Goal: Find specific page/section: Find specific page/section

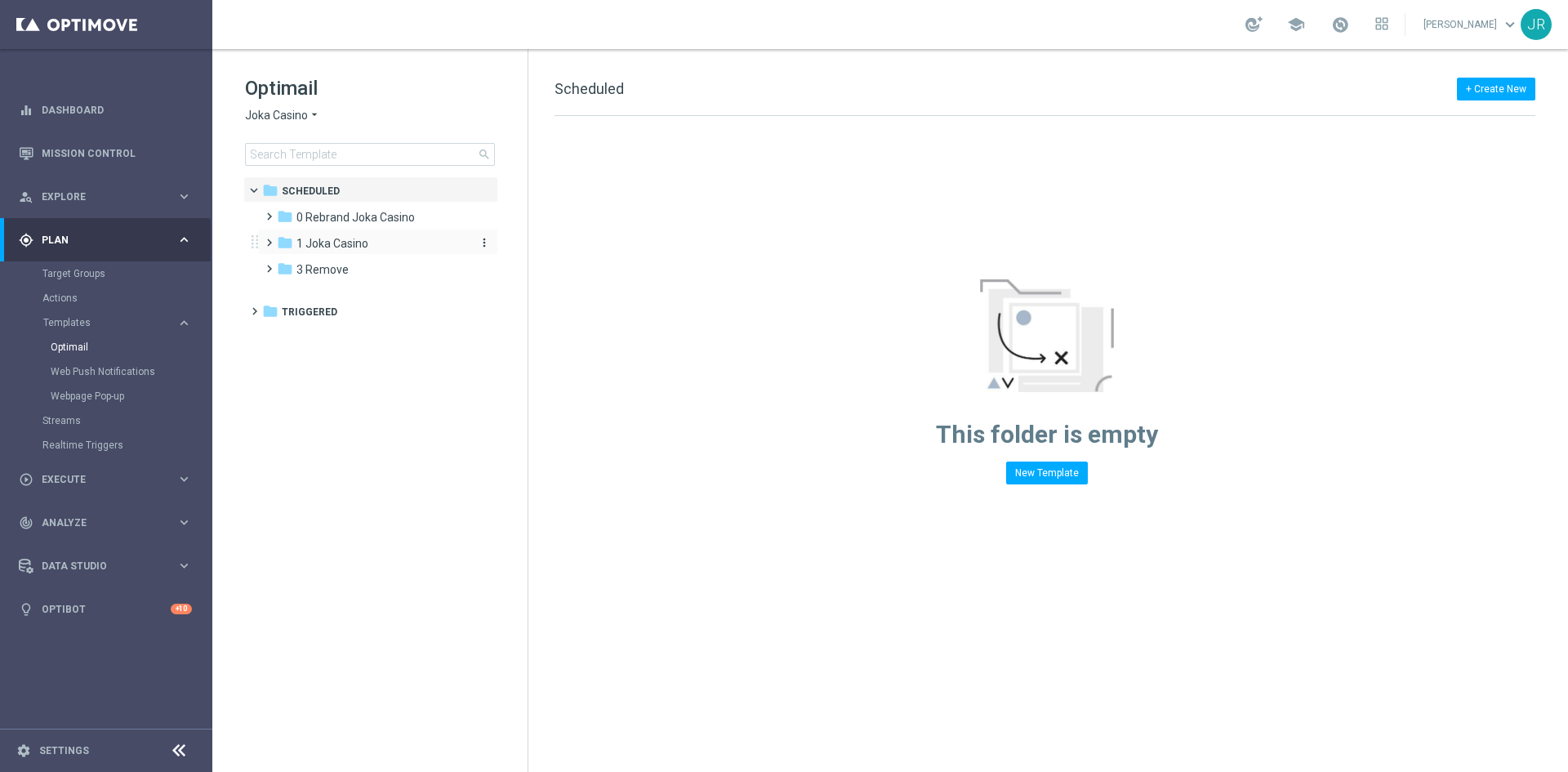
click at [328, 251] on div "folder 1 Joka Casino" at bounding box center [371, 244] width 188 height 19
click at [369, 261] on div "folder 1- Daily" at bounding box center [380, 270] width 174 height 19
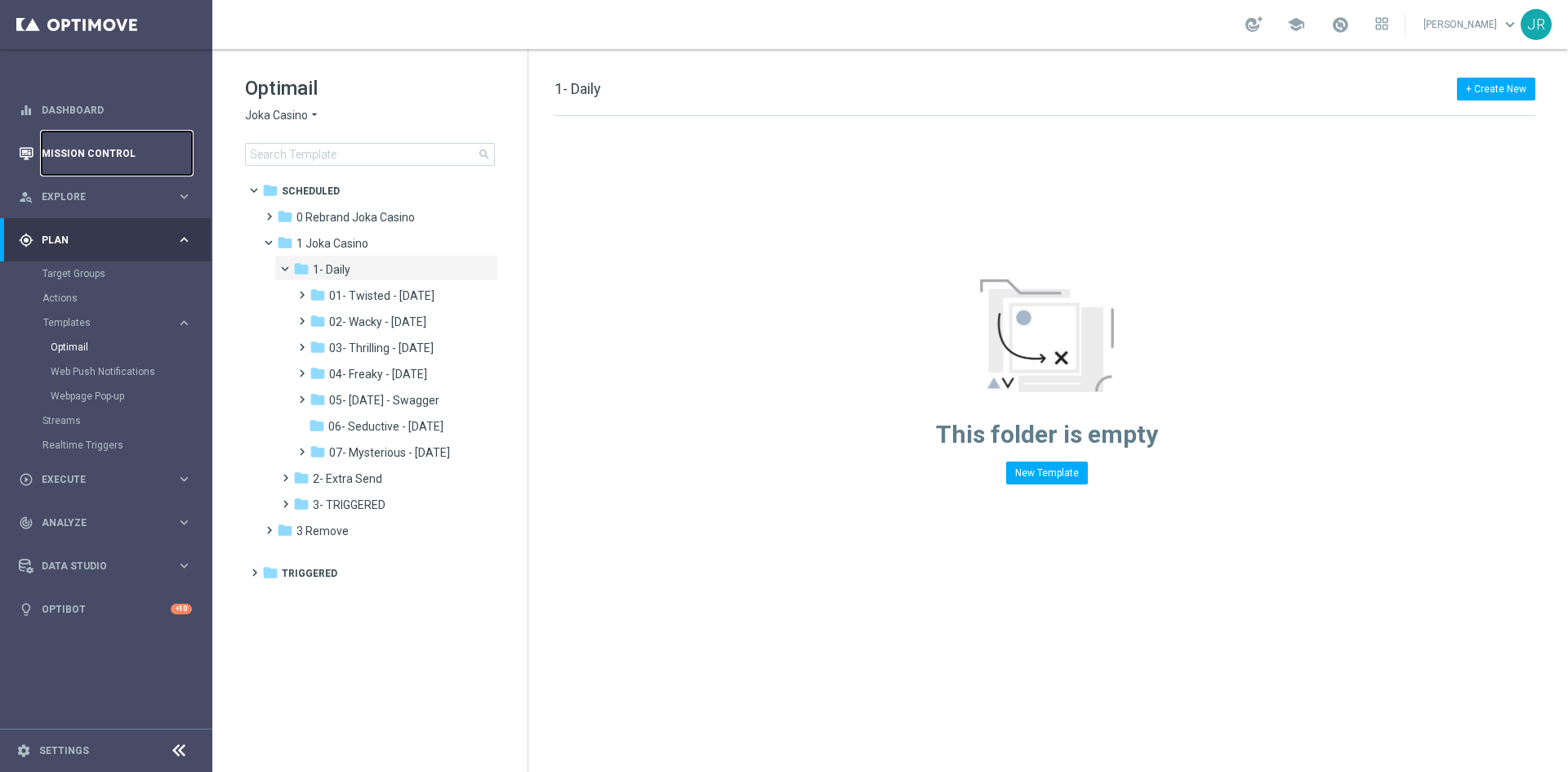
click at [58, 160] on link "Mission Control" at bounding box center [117, 153] width 151 height 44
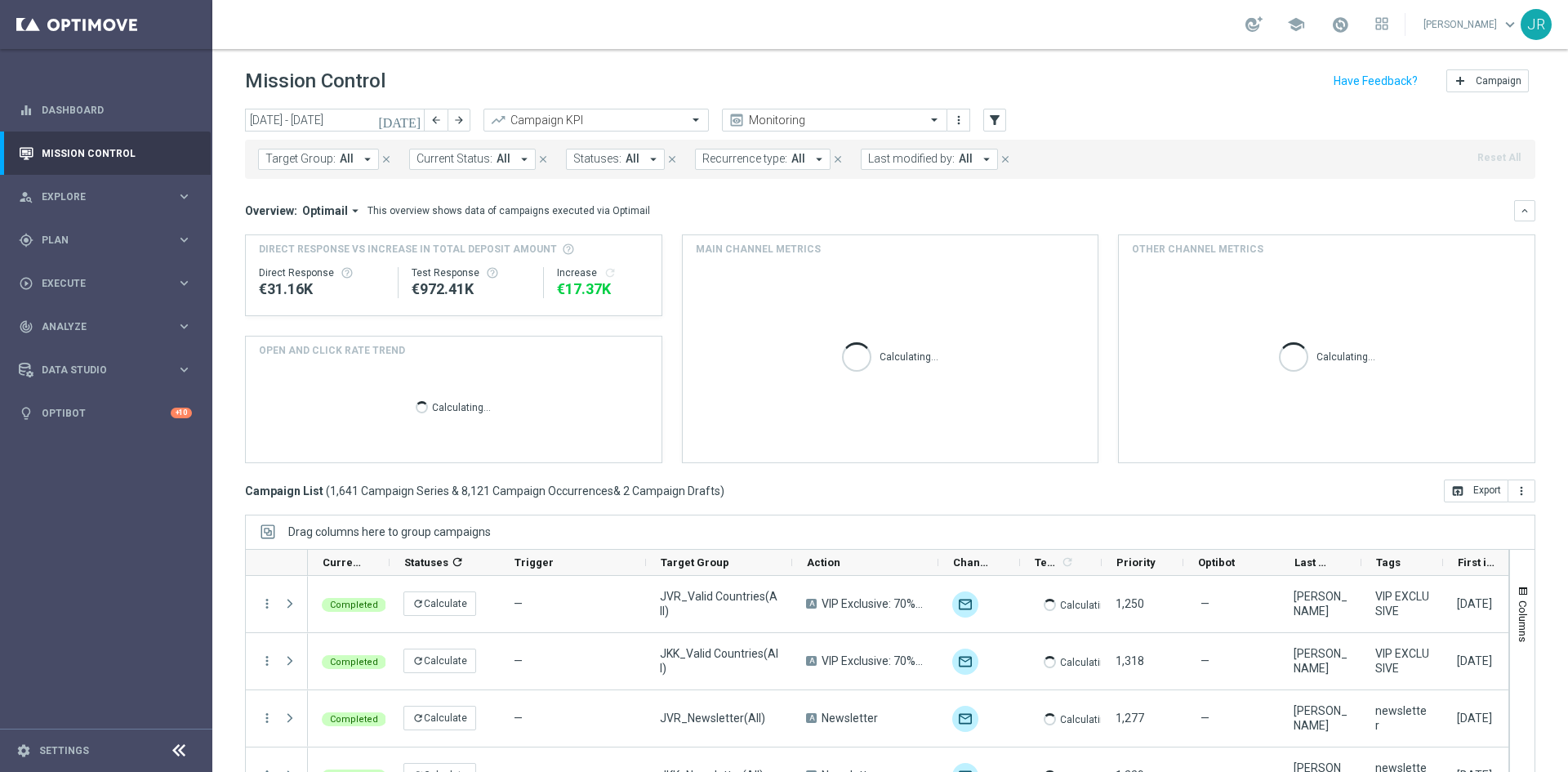
click at [411, 121] on icon "today" at bounding box center [400, 120] width 44 height 15
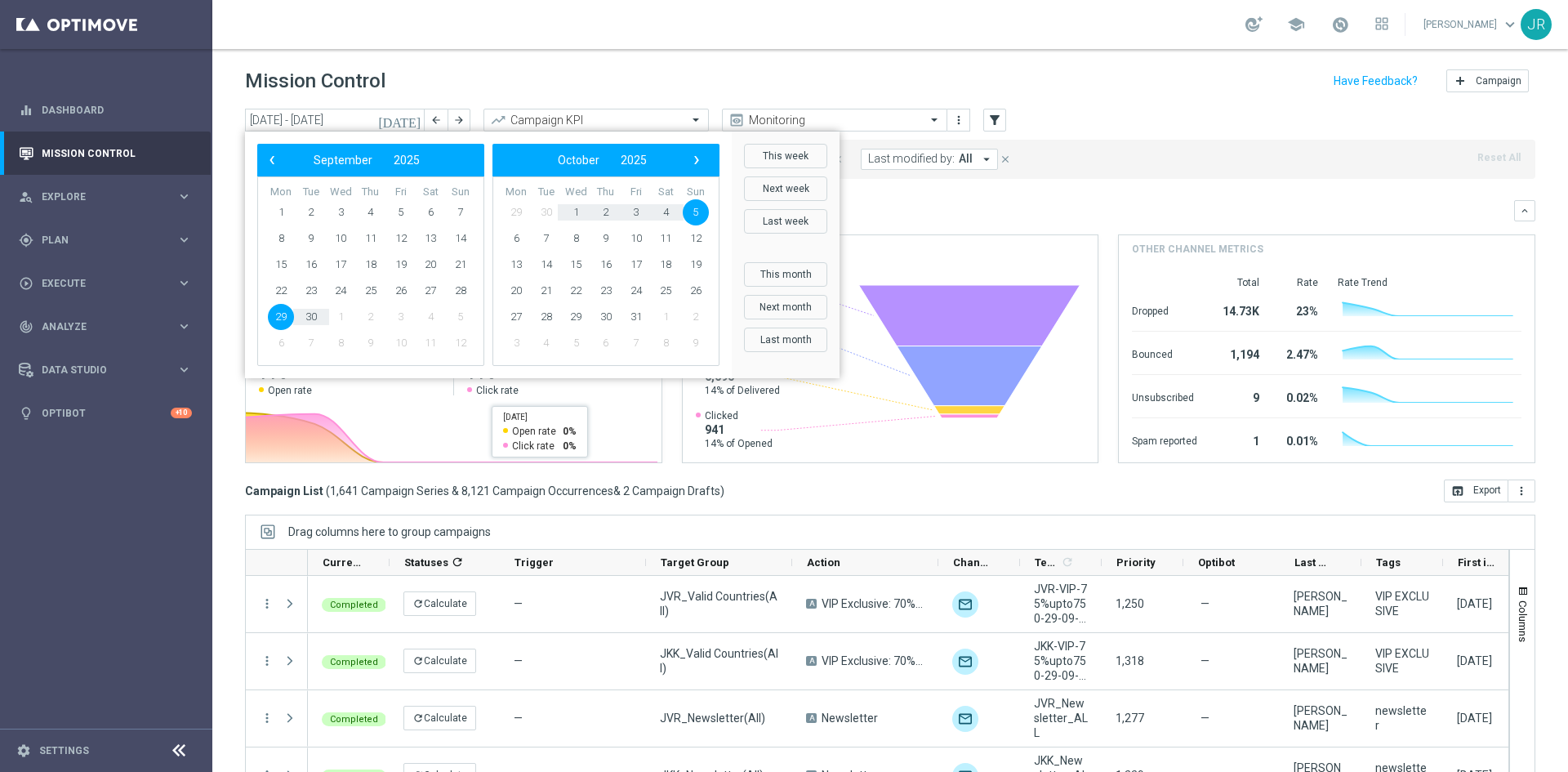
click at [677, 54] on header "Mission Control add Campaign" at bounding box center [890, 79] width 1356 height 60
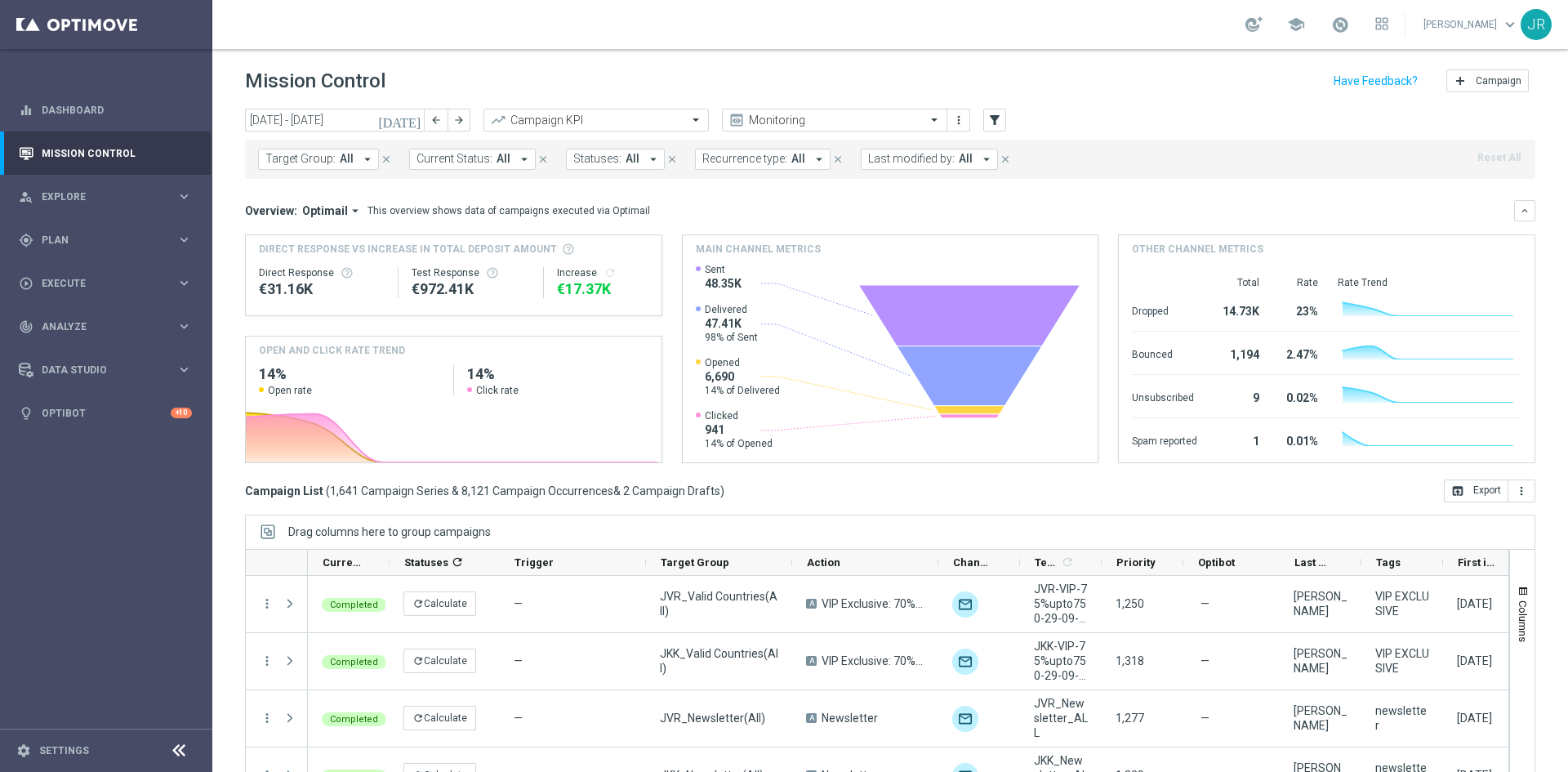
drag, startPoint x: 76, startPoint y: 243, endPoint x: 84, endPoint y: 269, distance: 27.2
click at [76, 243] on span "Plan" at bounding box center [109, 240] width 135 height 9
click at [74, 351] on link "Optimail" at bounding box center [109, 347] width 119 height 13
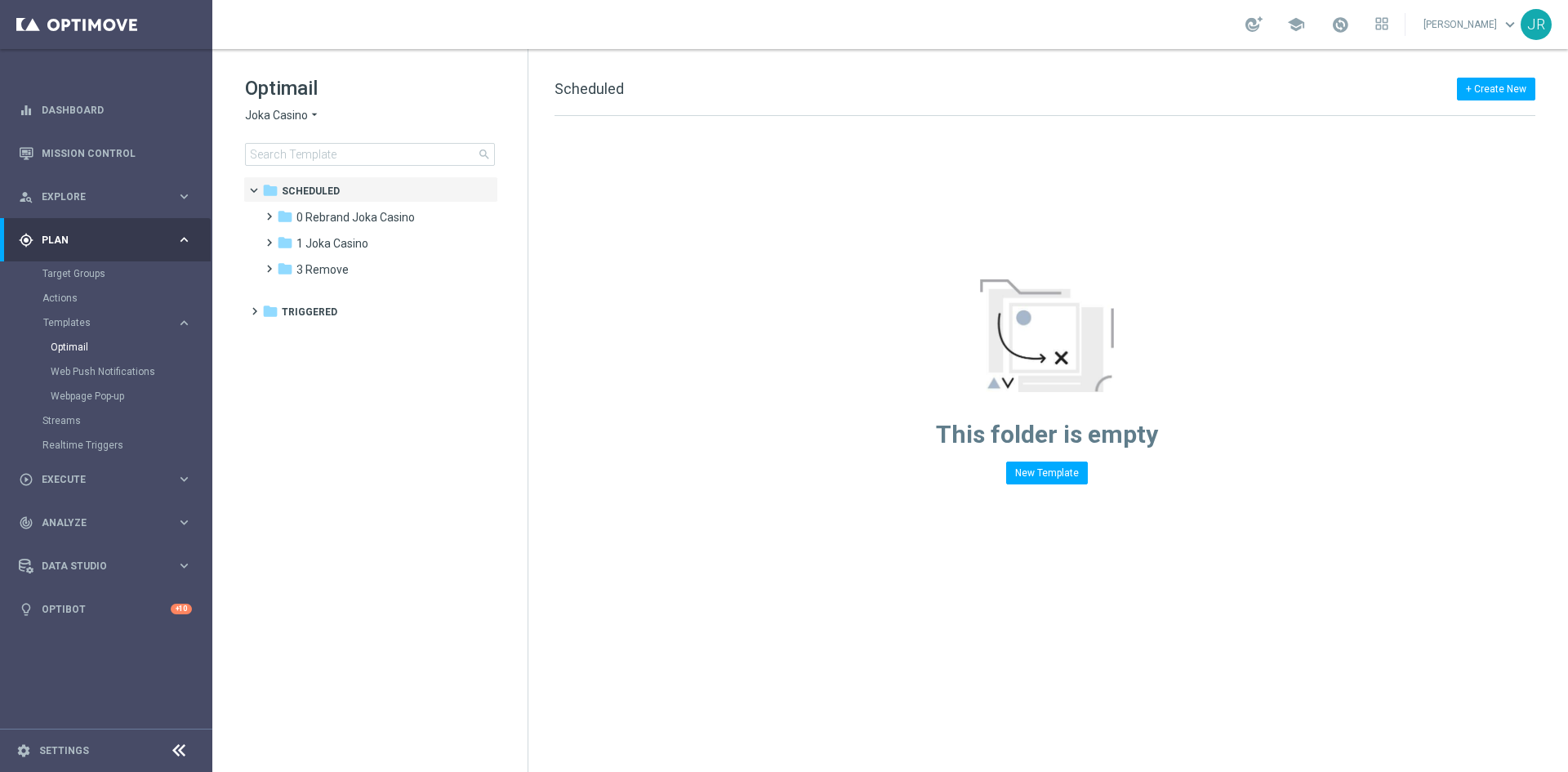
click at [289, 120] on span "Joka Casino" at bounding box center [276, 116] width 63 height 15
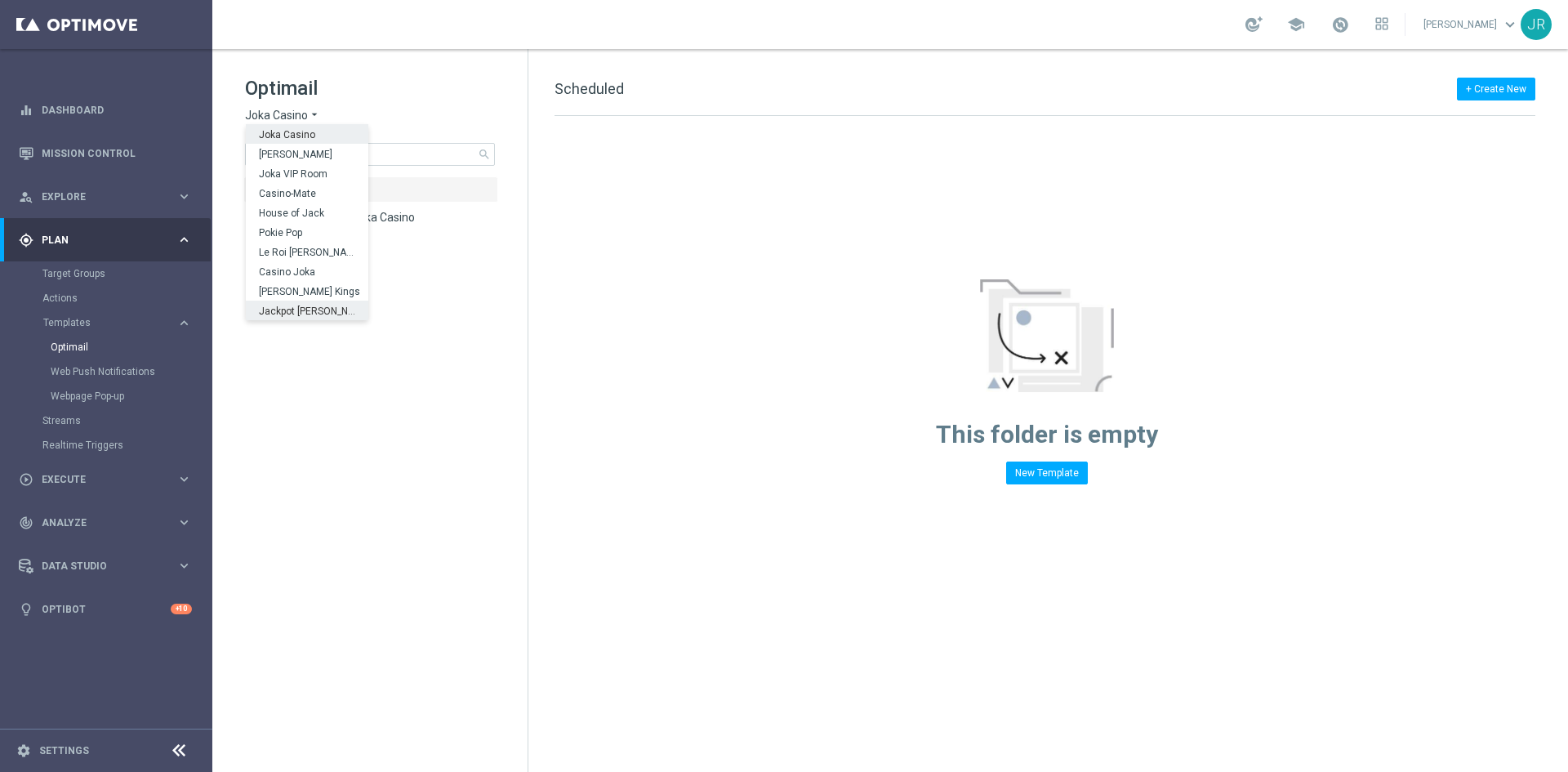
click at [375, 389] on tree-viewport "folder Scheduled more_vert folder 0 Rebrand Joka Casino more_vert" at bounding box center [384, 472] width 282 height 592
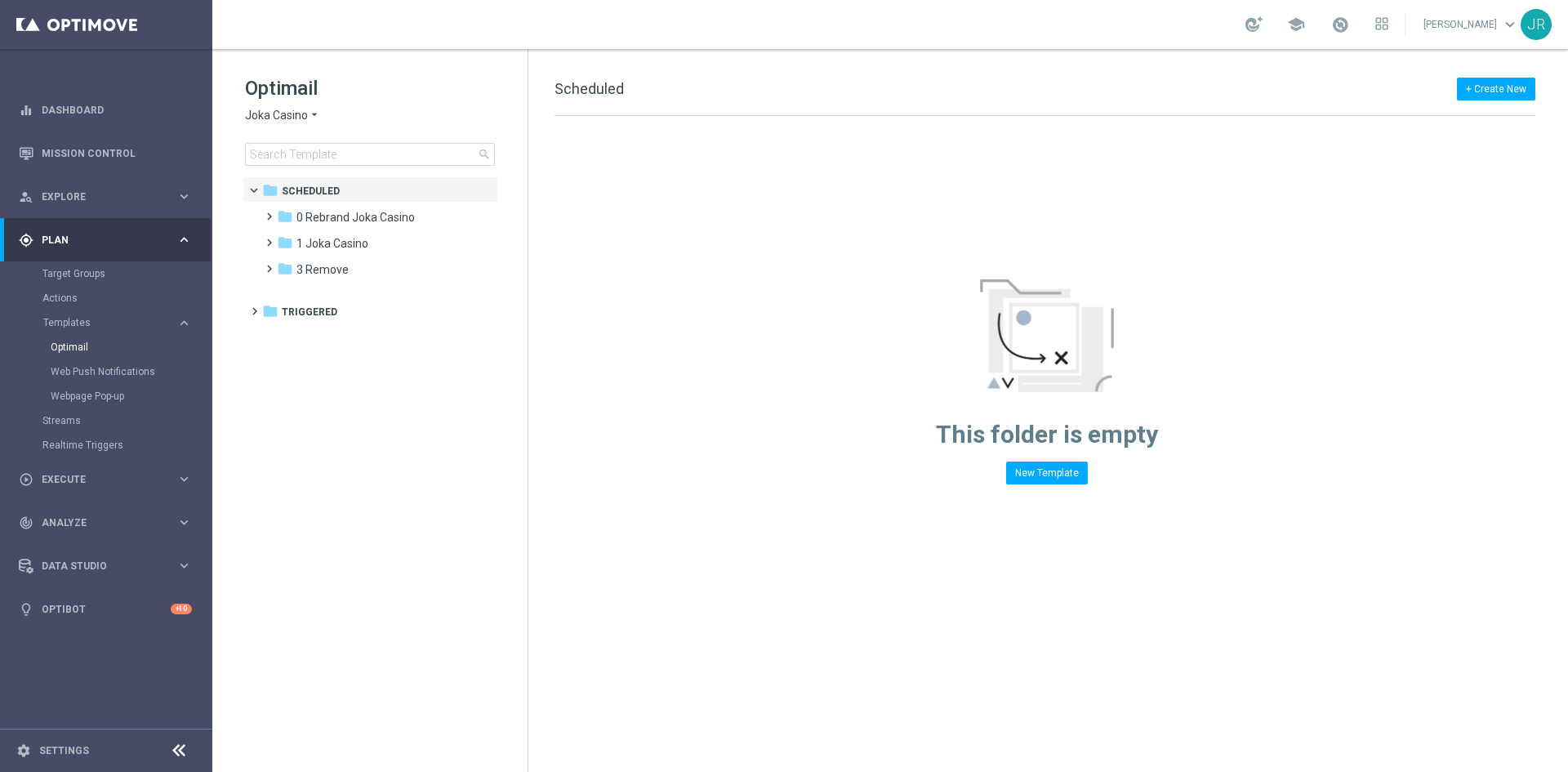
click at [298, 121] on span "Joka Casino" at bounding box center [276, 116] width 63 height 15
click at [0, 0] on span "Joka Casino" at bounding box center [0, 0] width 0 height 0
click at [320, 237] on span "1 Joka Casino" at bounding box center [333, 243] width 72 height 15
click at [339, 264] on span "1- Daily" at bounding box center [332, 269] width 38 height 15
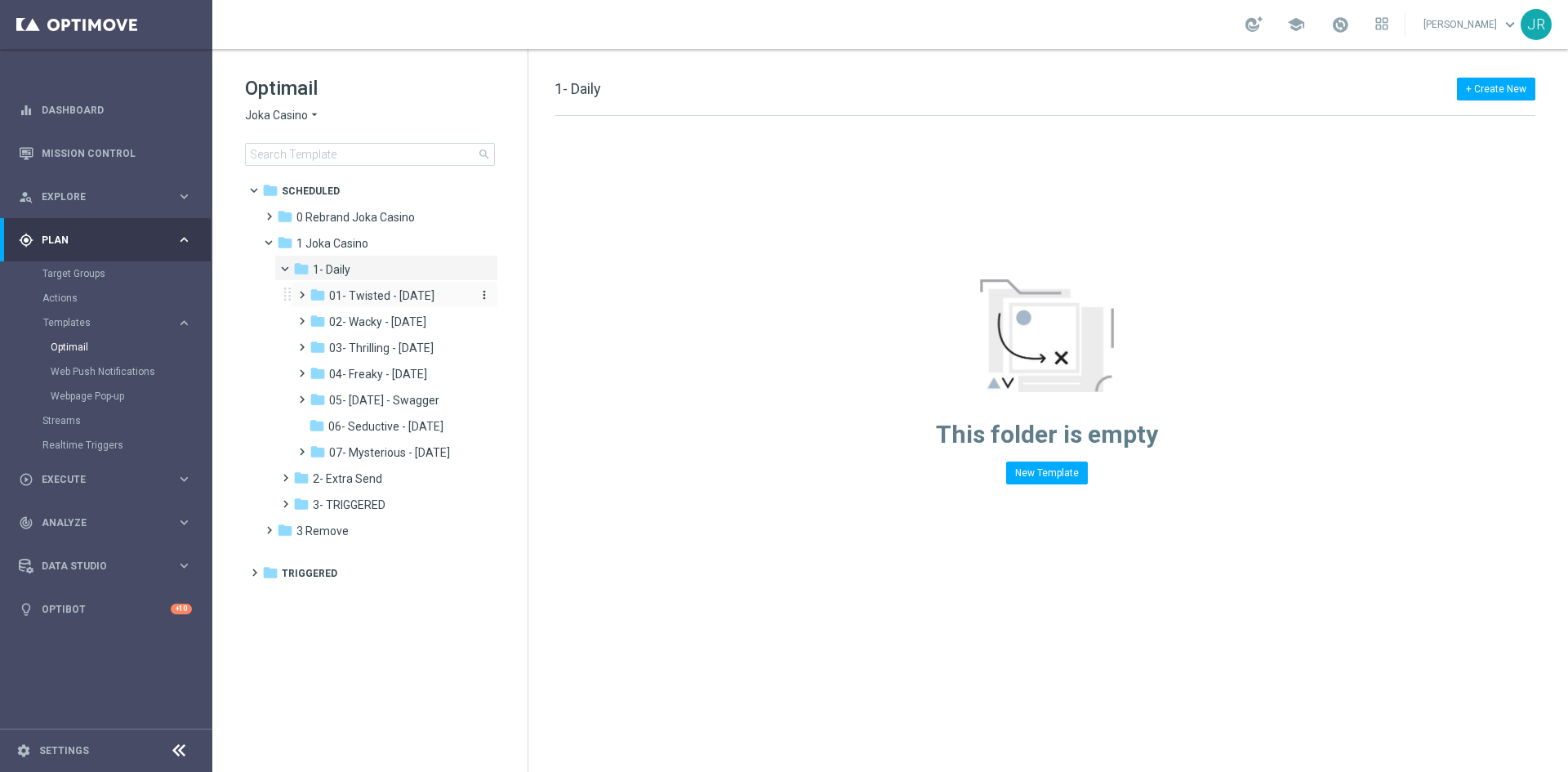
click at [383, 292] on span "01- Twisted - Tuesday" at bounding box center [382, 295] width 105 height 15
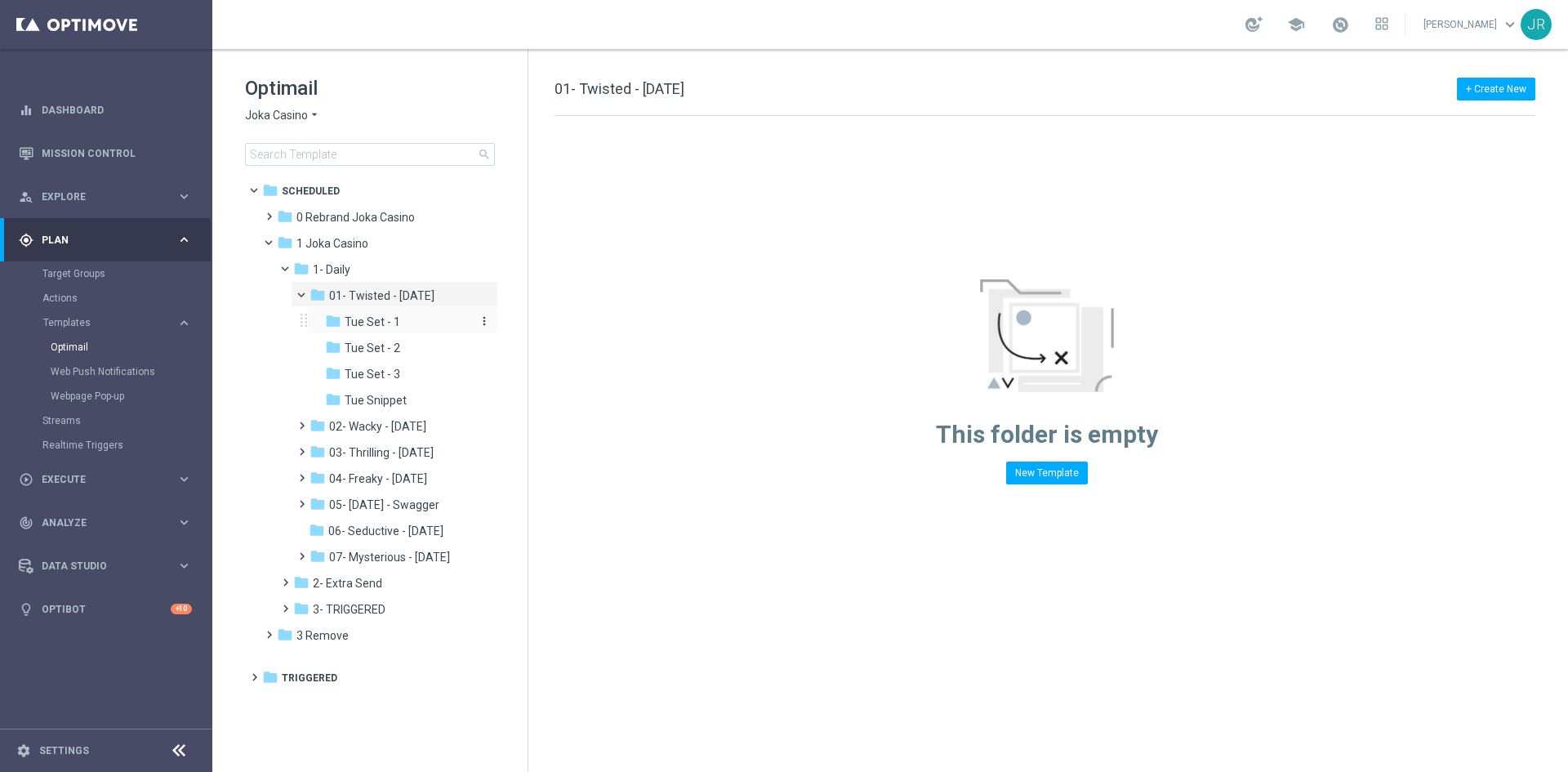
click at [419, 322] on div "folder Tue Set - 1" at bounding box center [399, 323] width 147 height 19
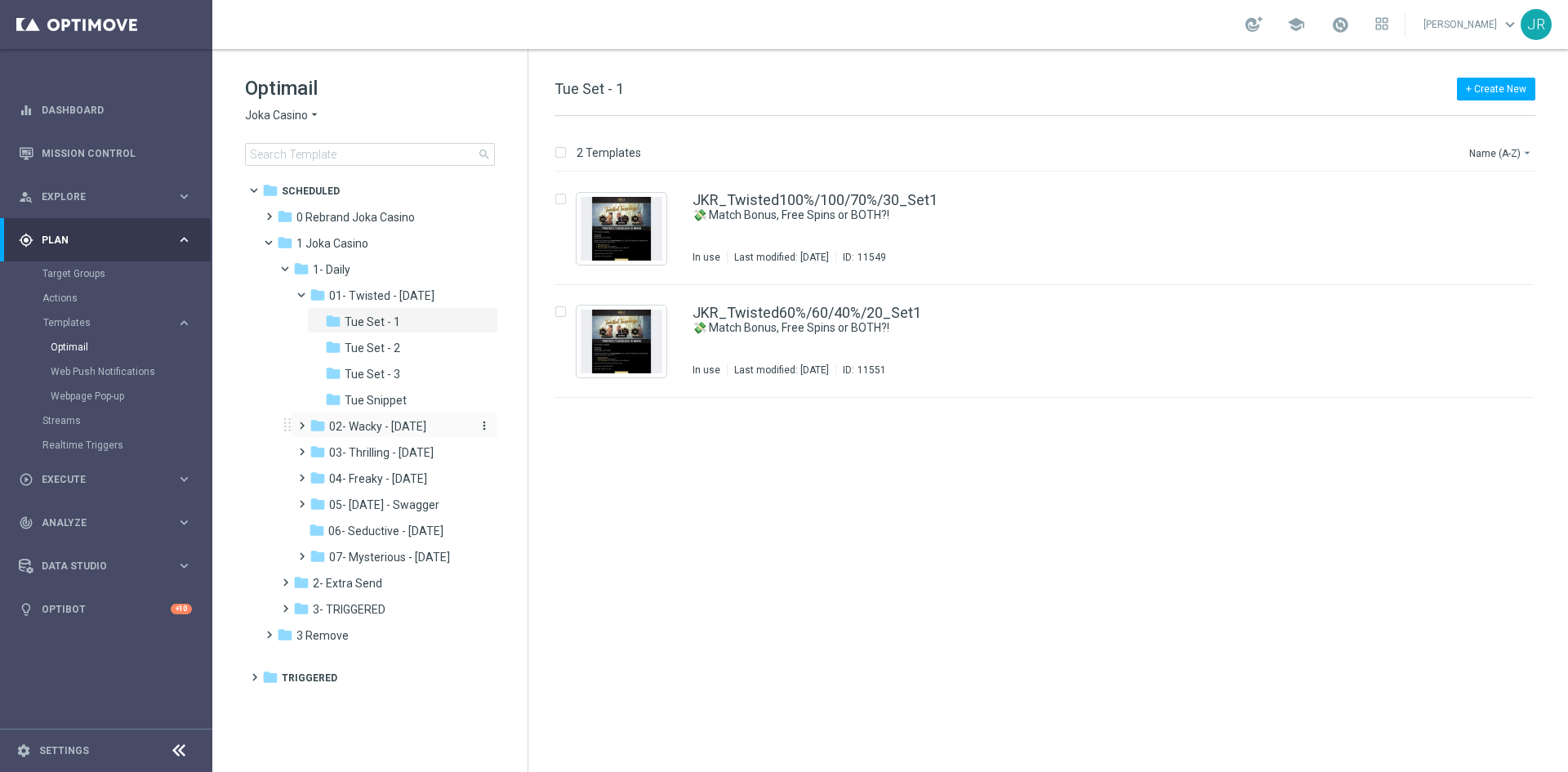
click at [369, 423] on span "02- Wacky - Wednesday" at bounding box center [378, 426] width 98 height 15
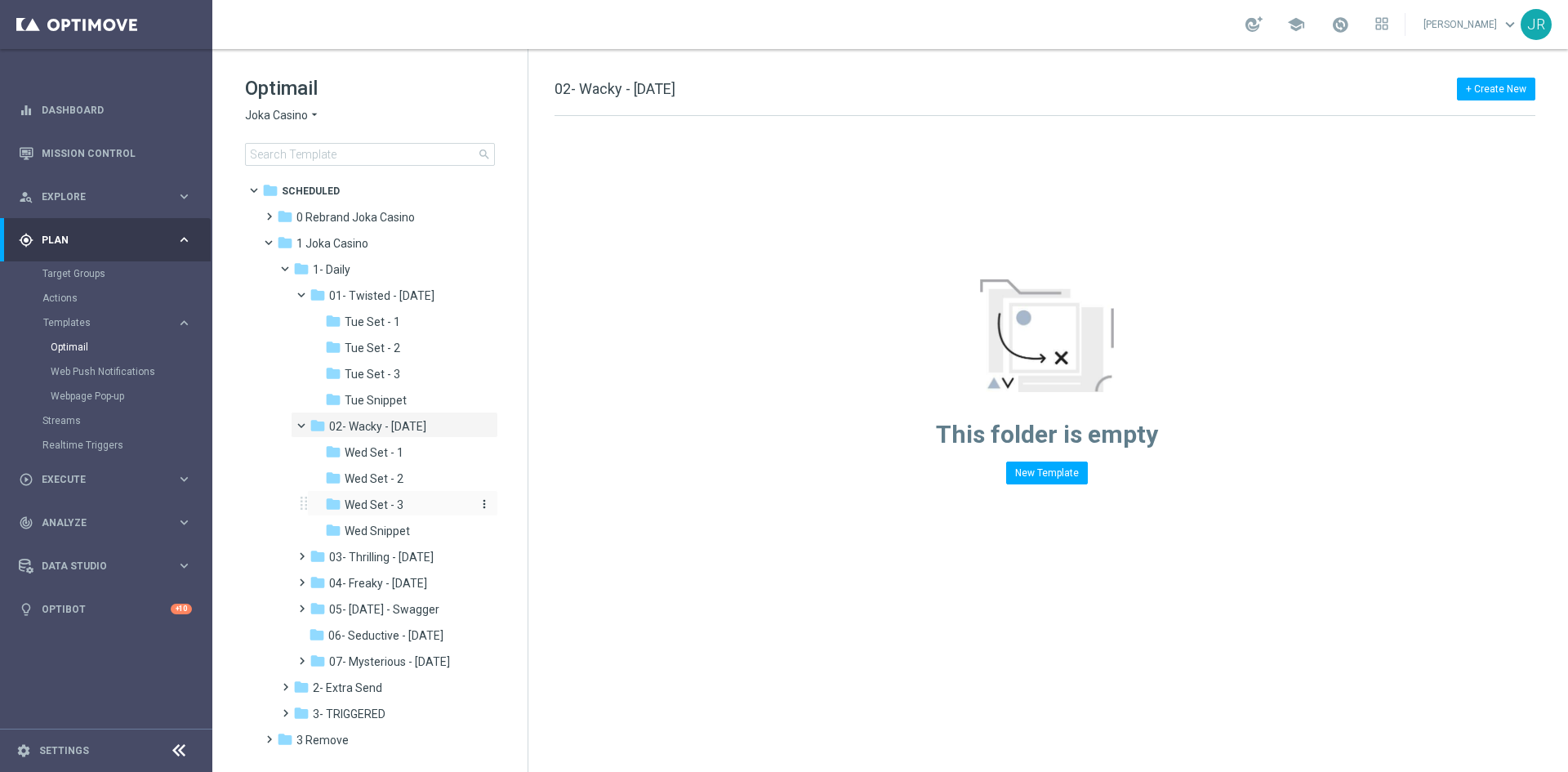
click at [399, 504] on span "Wed Set - 3" at bounding box center [374, 504] width 59 height 15
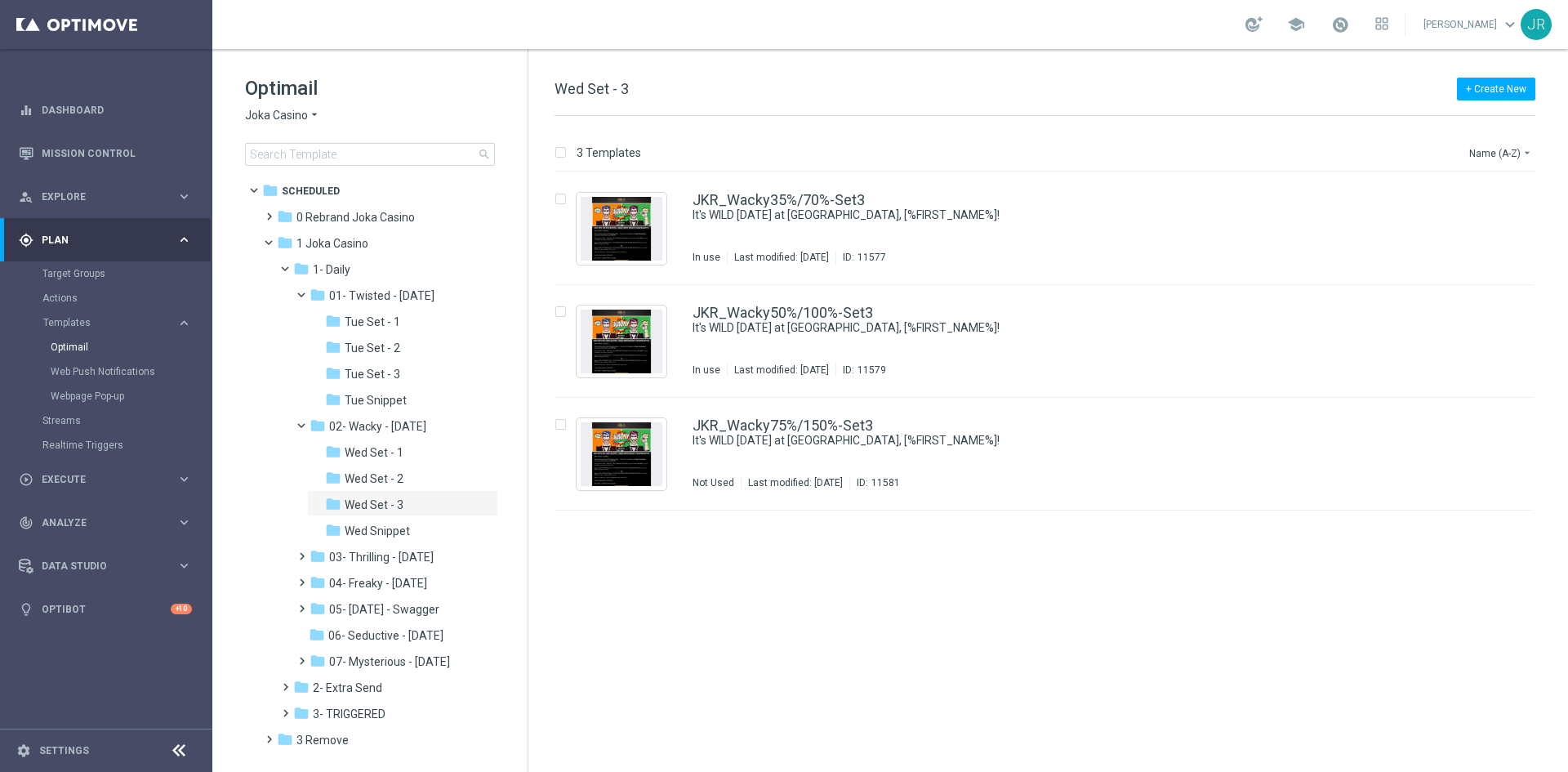
click at [301, 111] on span "Joka Casino" at bounding box center [276, 116] width 63 height 15
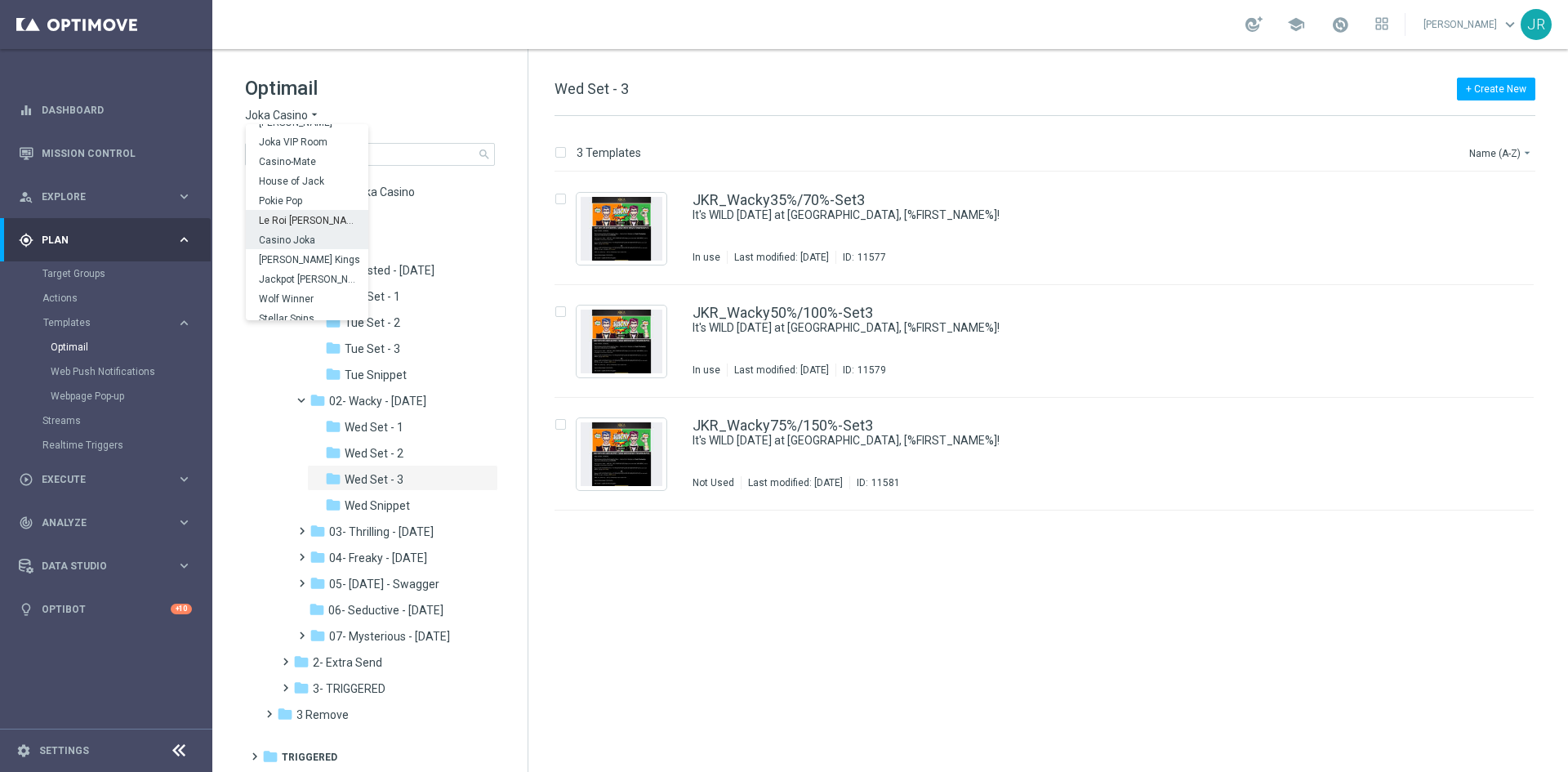
scroll to position [59, 0]
drag, startPoint x: 297, startPoint y: 214, endPoint x: 311, endPoint y: 212, distance: 14.1
click at [0, 0] on span "Casino Joka" at bounding box center [0, 0] width 0 height 0
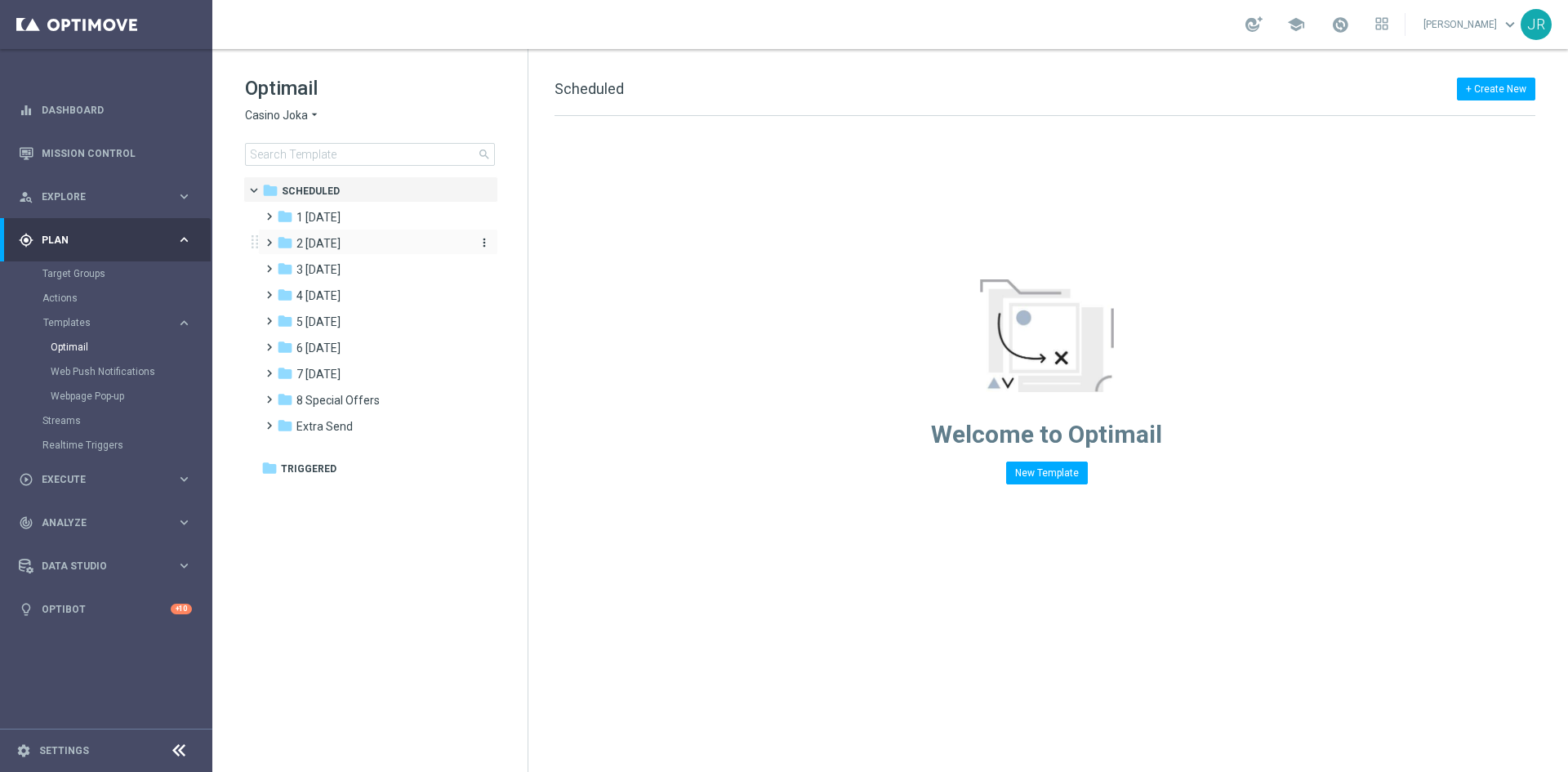
click at [329, 246] on span "2 Wednesday" at bounding box center [319, 243] width 44 height 15
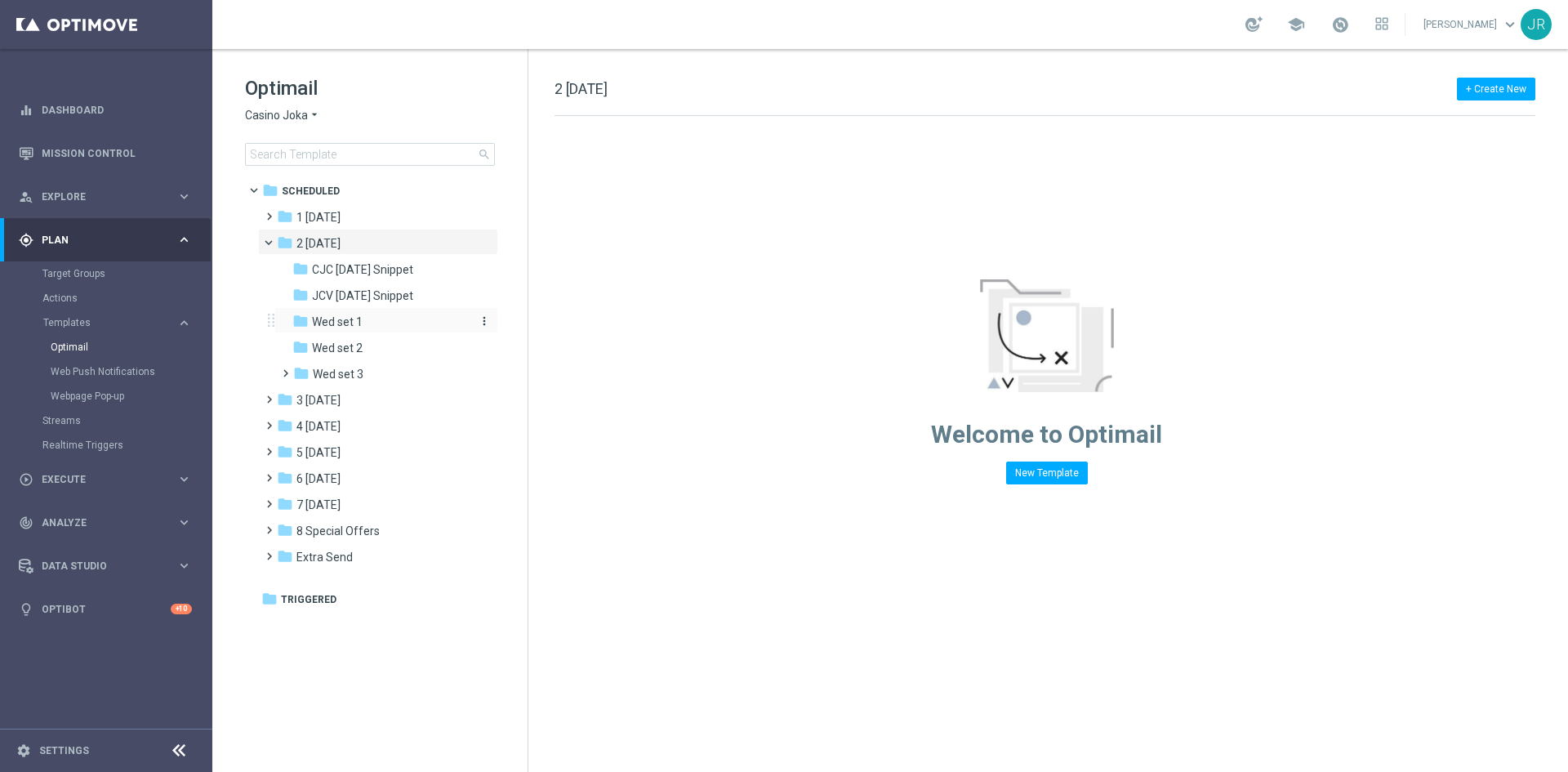
click at [349, 325] on span "Wed set 1" at bounding box center [337, 322] width 50 height 15
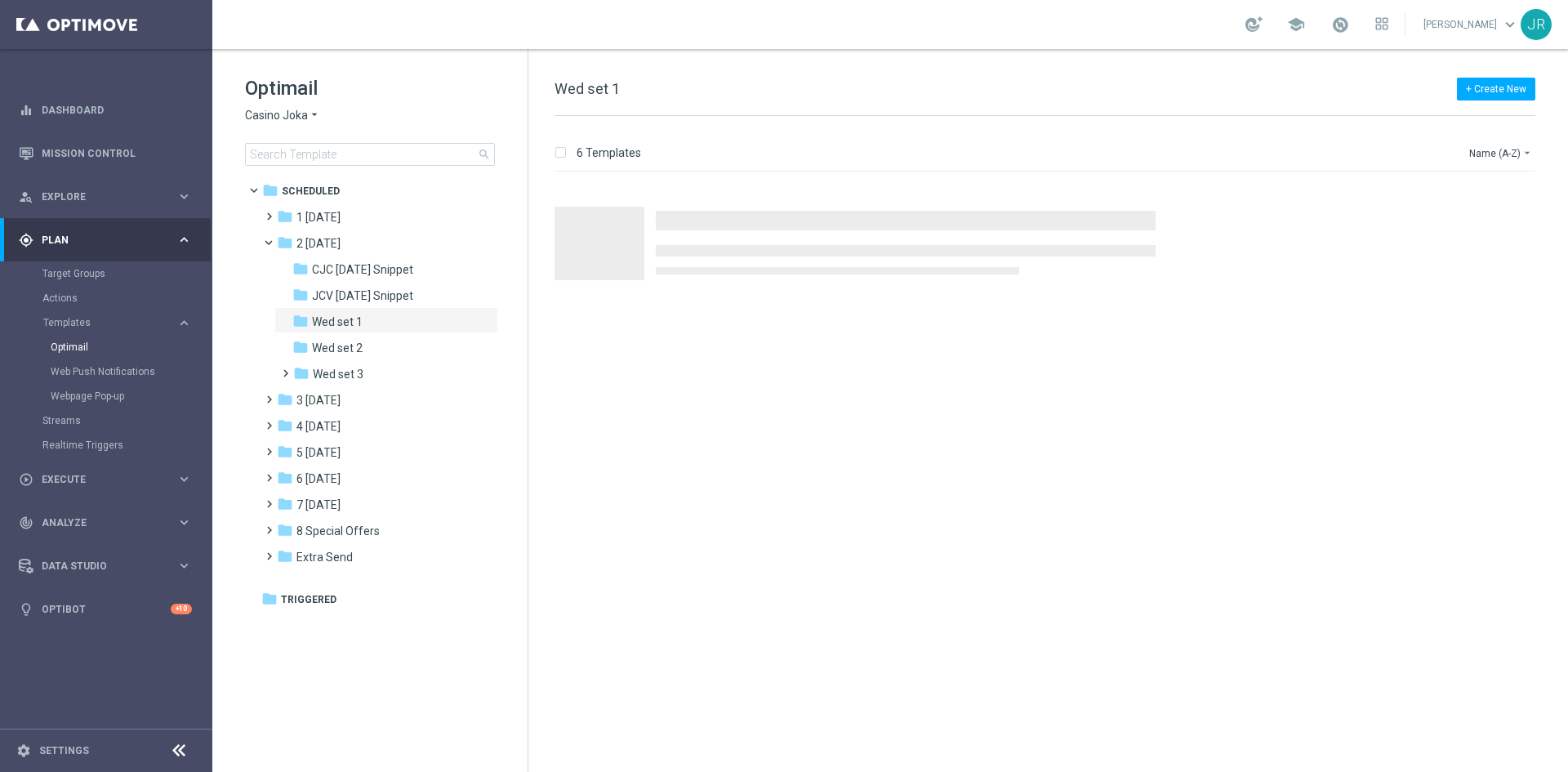
click at [279, 112] on span "Casino Joka" at bounding box center [276, 116] width 63 height 15
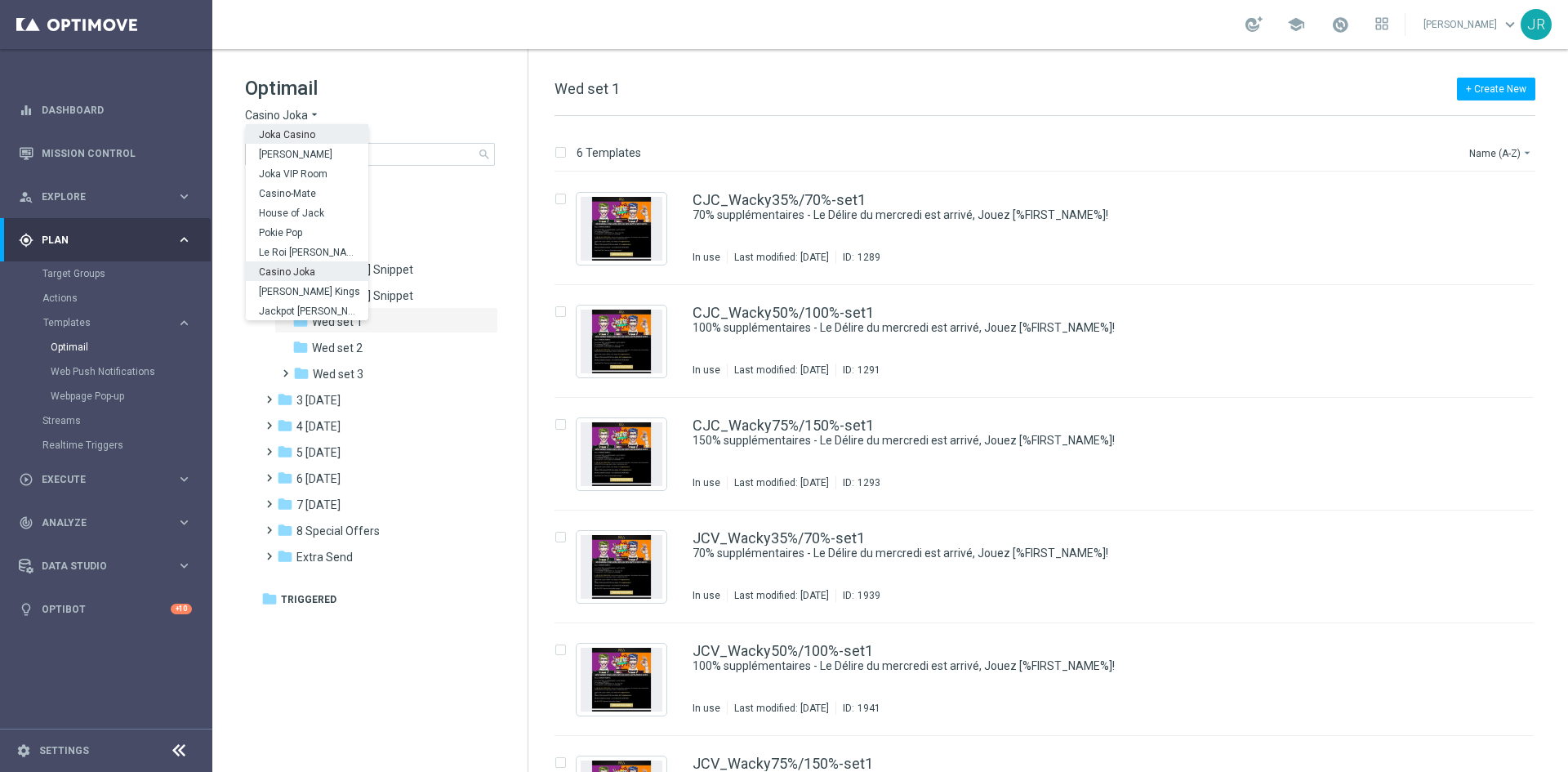
click at [0, 0] on span "Joka Casino" at bounding box center [0, 0] width 0 height 0
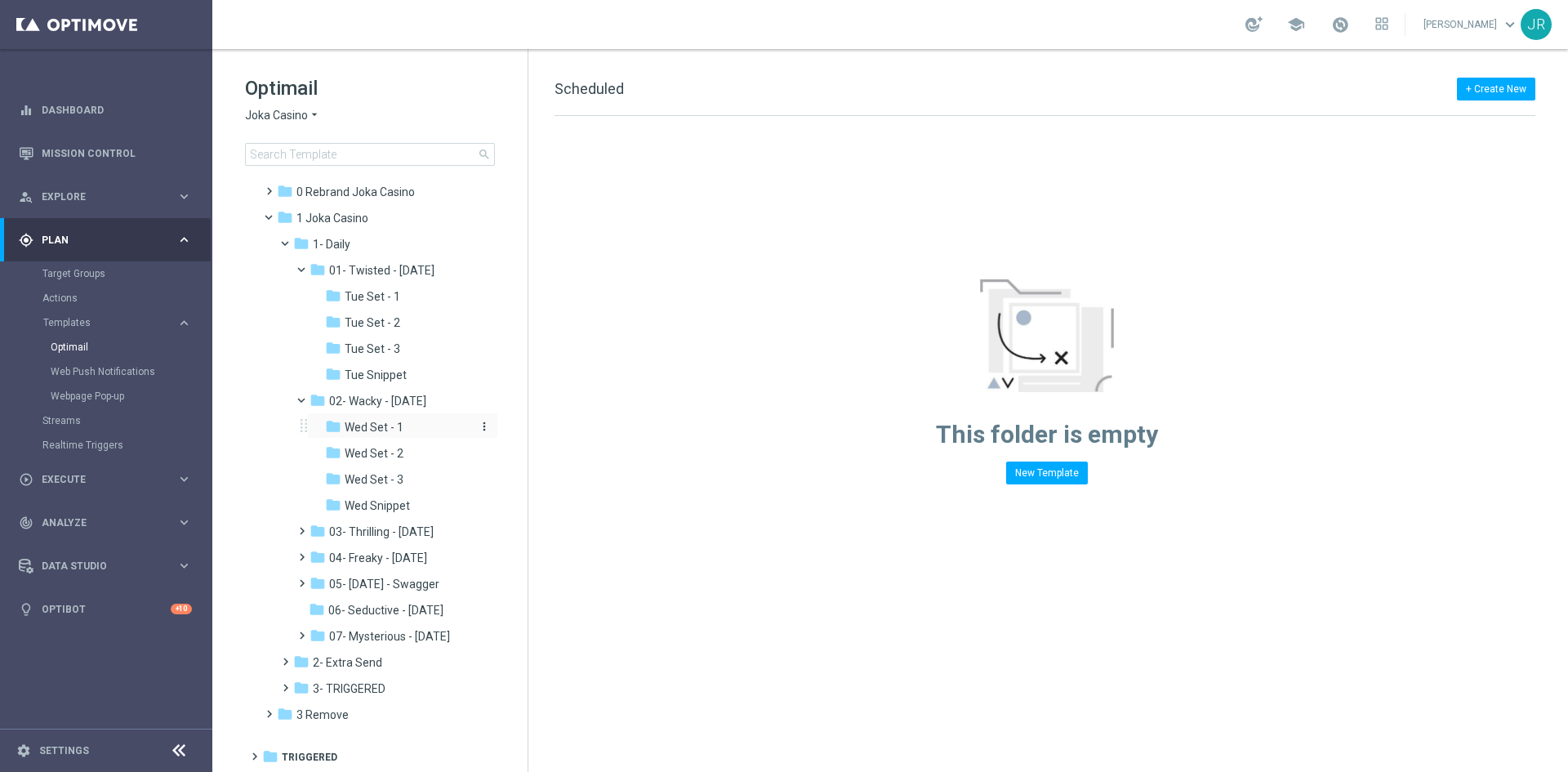
click at [381, 435] on span "Wed Set - 1" at bounding box center [374, 427] width 59 height 15
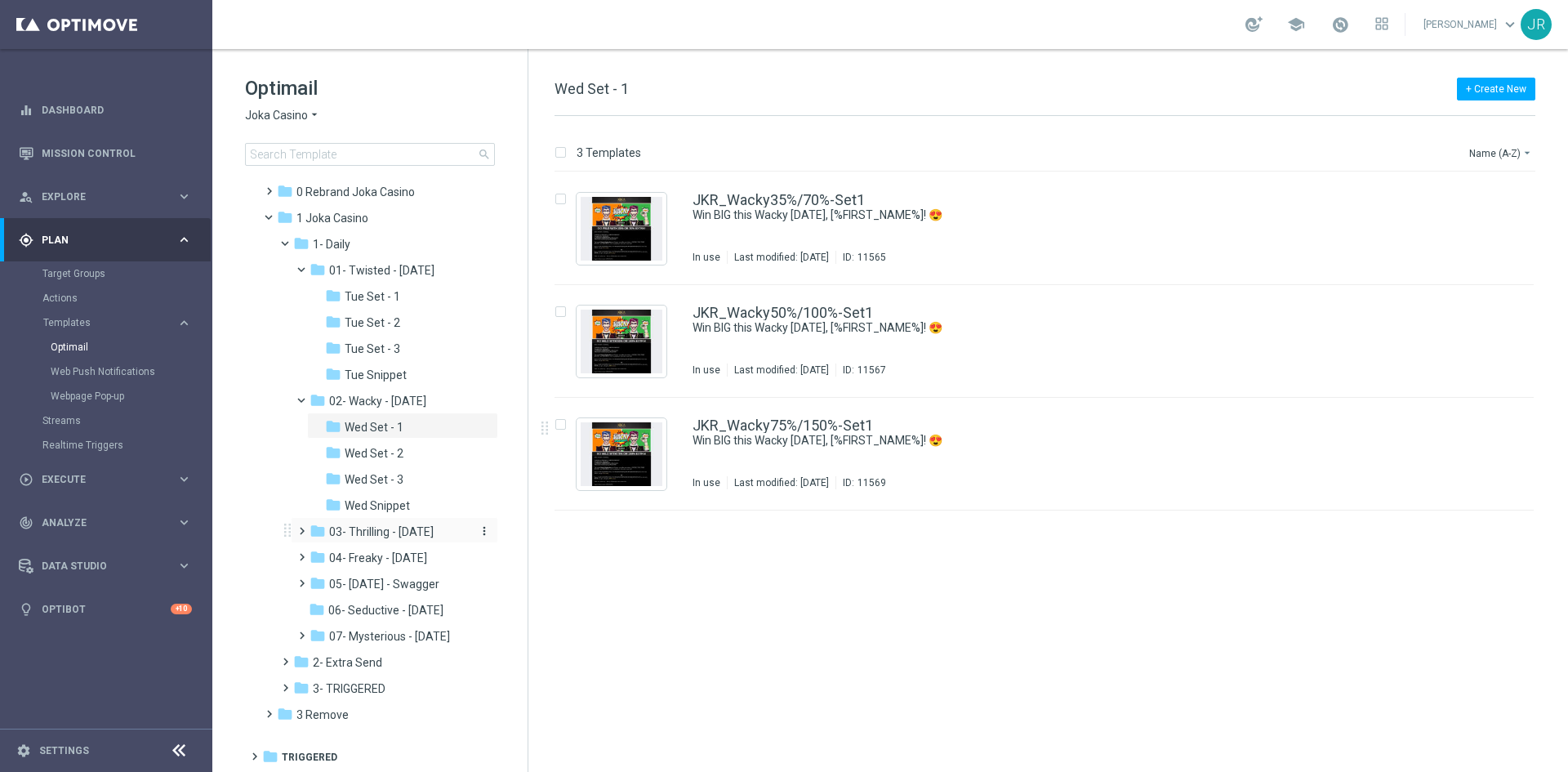
click at [374, 539] on span "03- Thrilling - Thursday" at bounding box center [382, 531] width 104 height 15
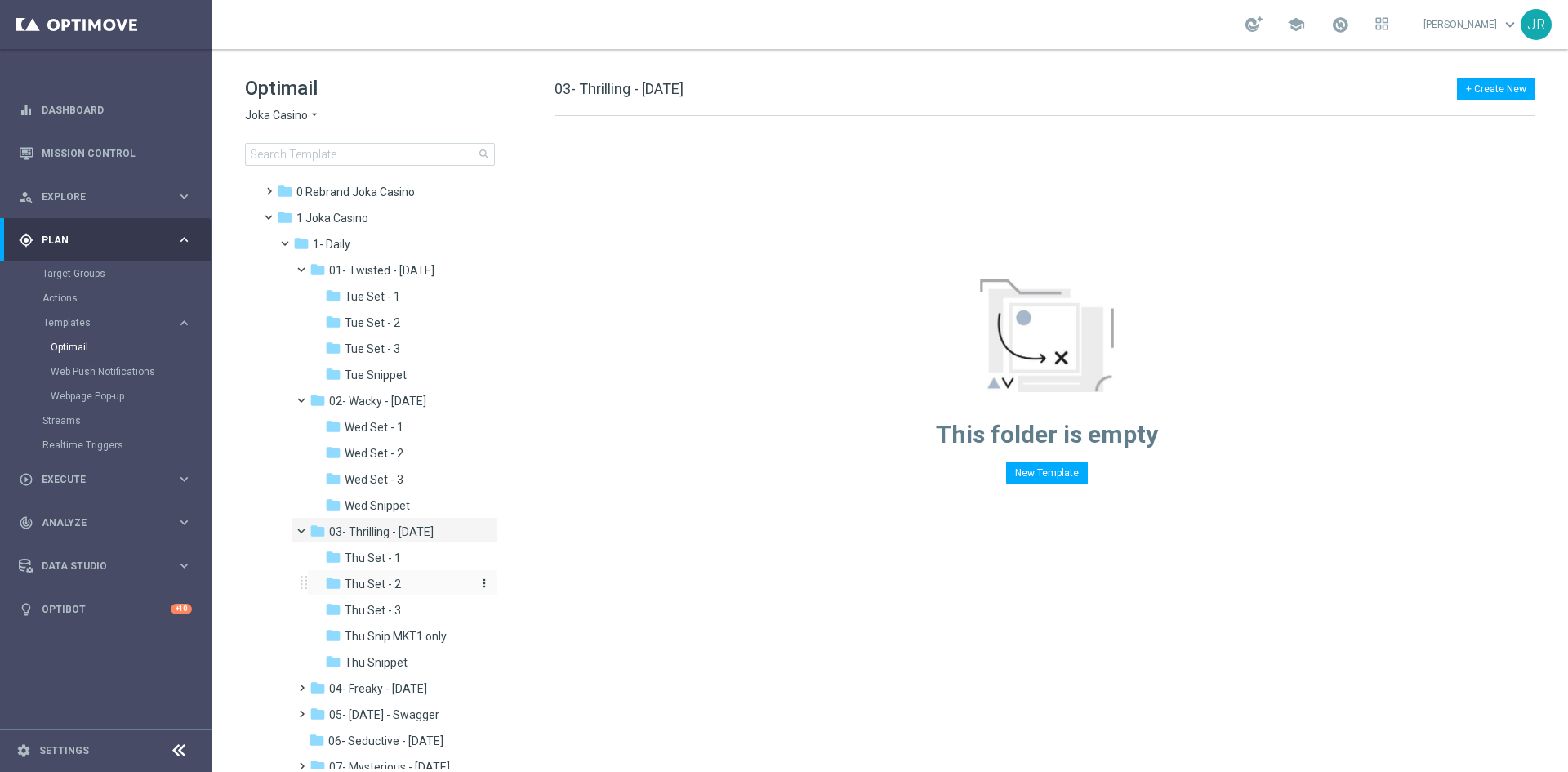
click at [395, 591] on span "Thu Set - 2" at bounding box center [373, 584] width 56 height 15
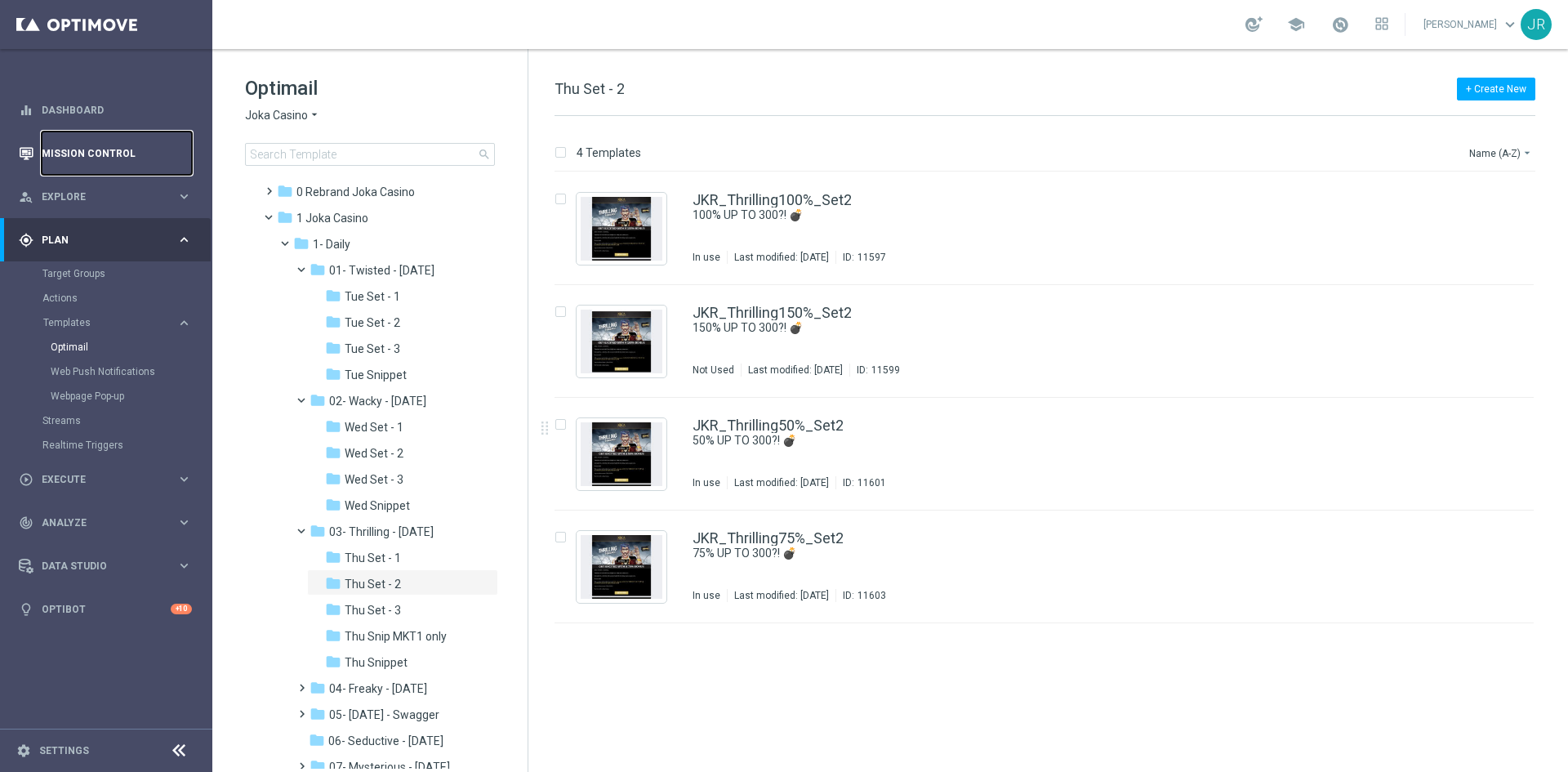
click at [74, 154] on link "Mission Control" at bounding box center [117, 153] width 151 height 44
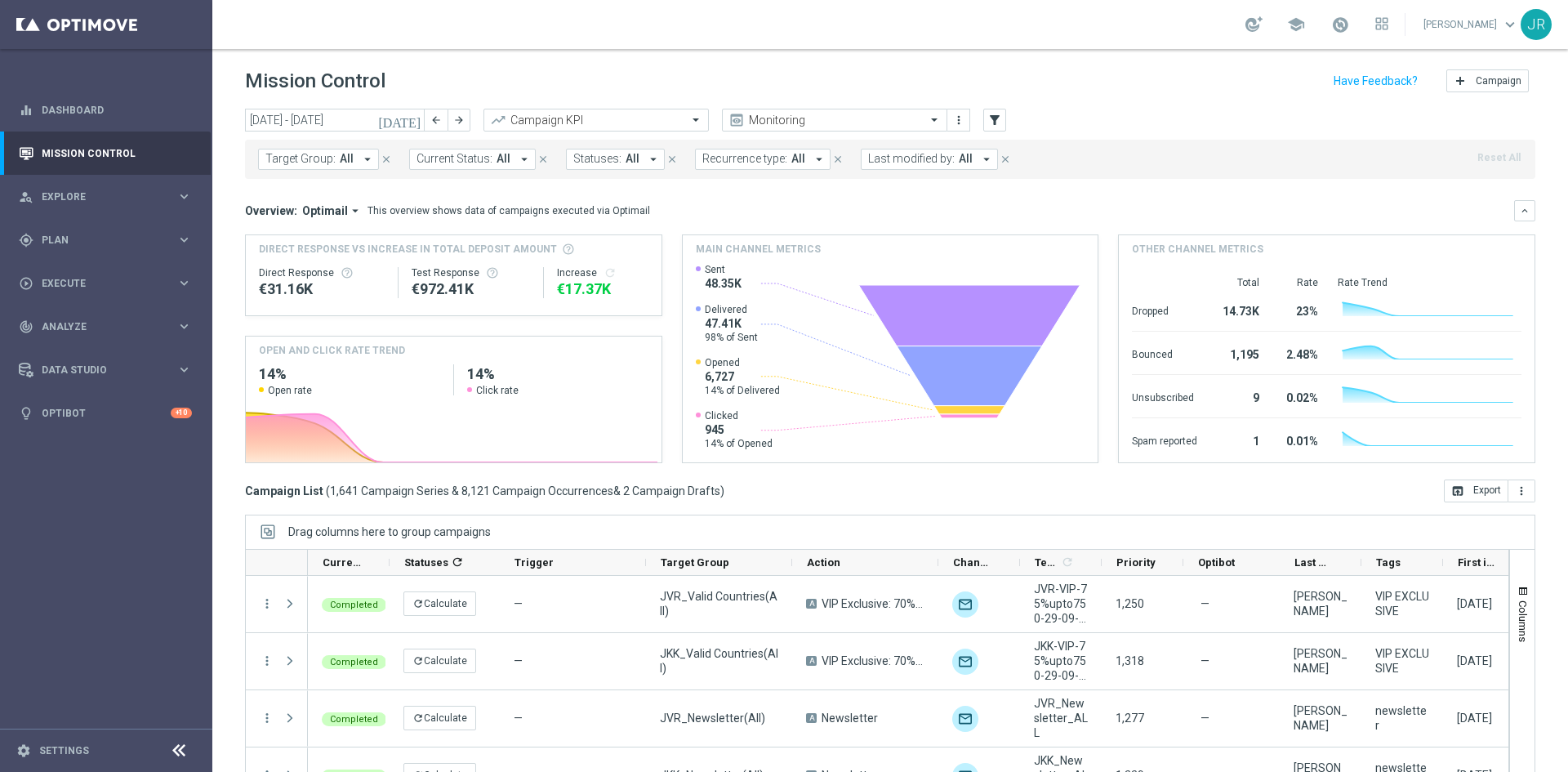
click at [416, 119] on icon "today" at bounding box center [400, 120] width 44 height 15
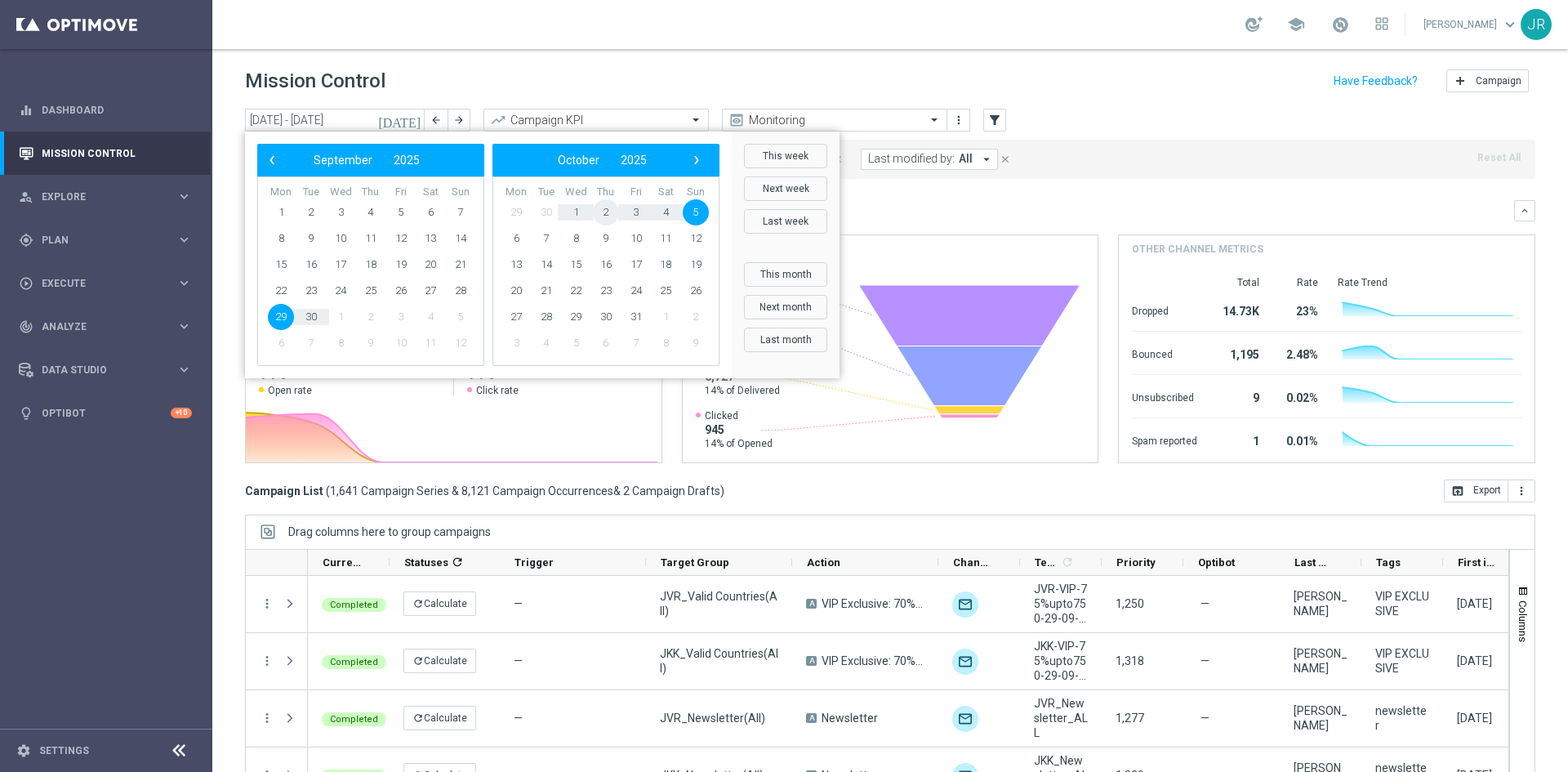
click at [606, 209] on span "2" at bounding box center [606, 212] width 27 height 27
click at [606, 209] on span "30" at bounding box center [606, 212] width 27 height 27
click at [368, 211] on span "2" at bounding box center [370, 212] width 27 height 27
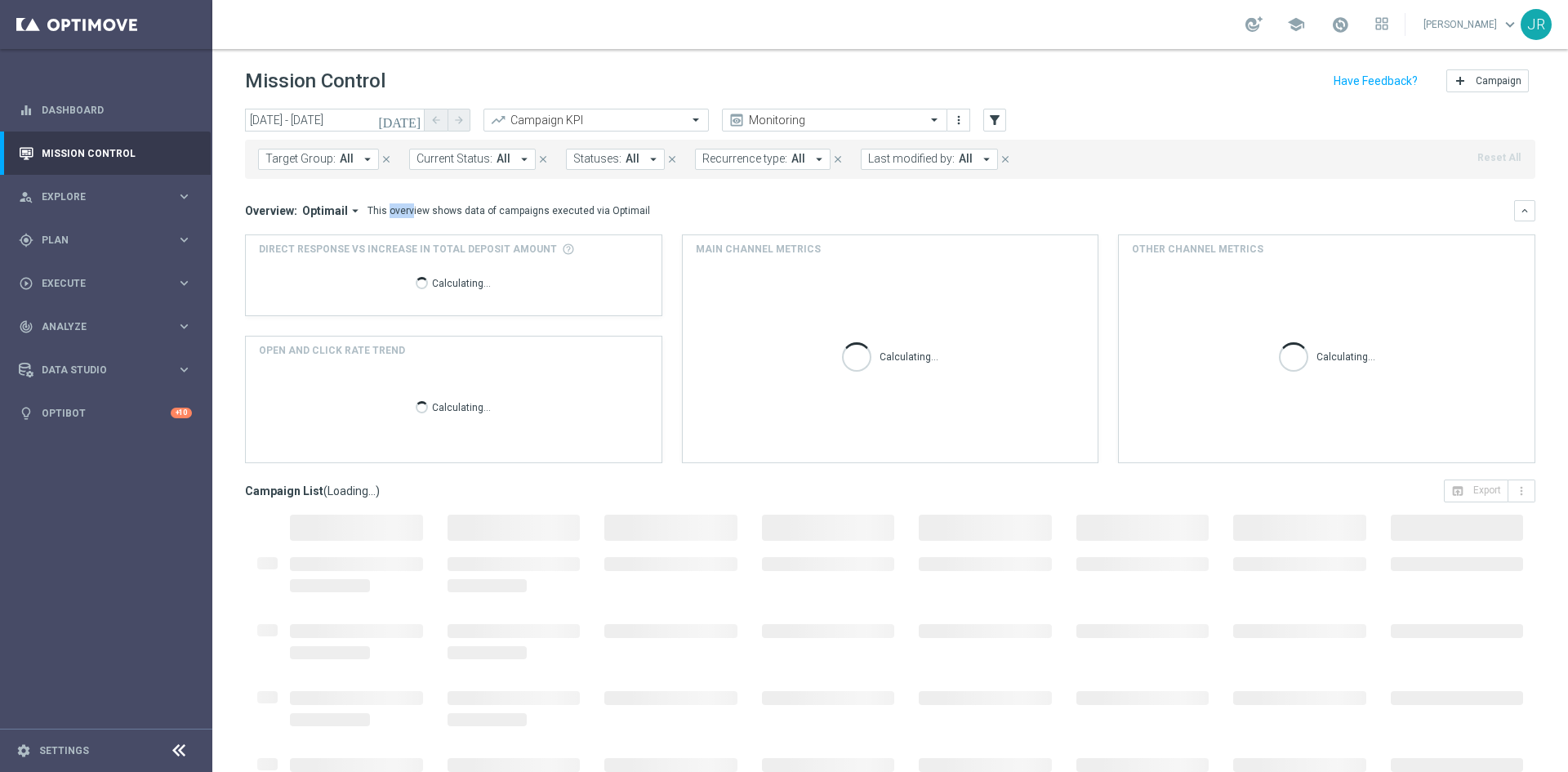
click at [368, 211] on div "This overview shows data of campaigns executed via Optimail" at bounding box center [509, 211] width 282 height 15
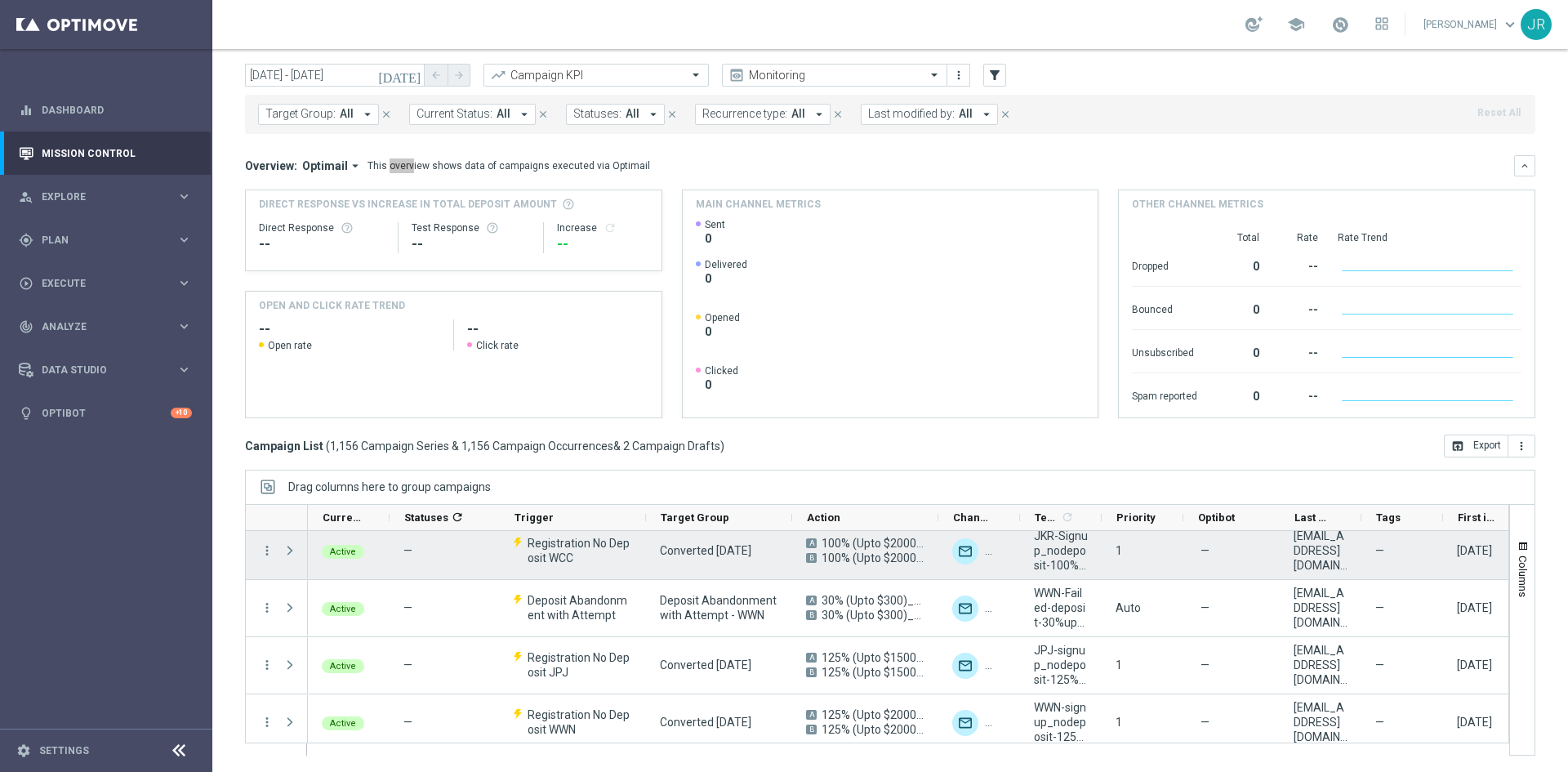
scroll to position [81, 0]
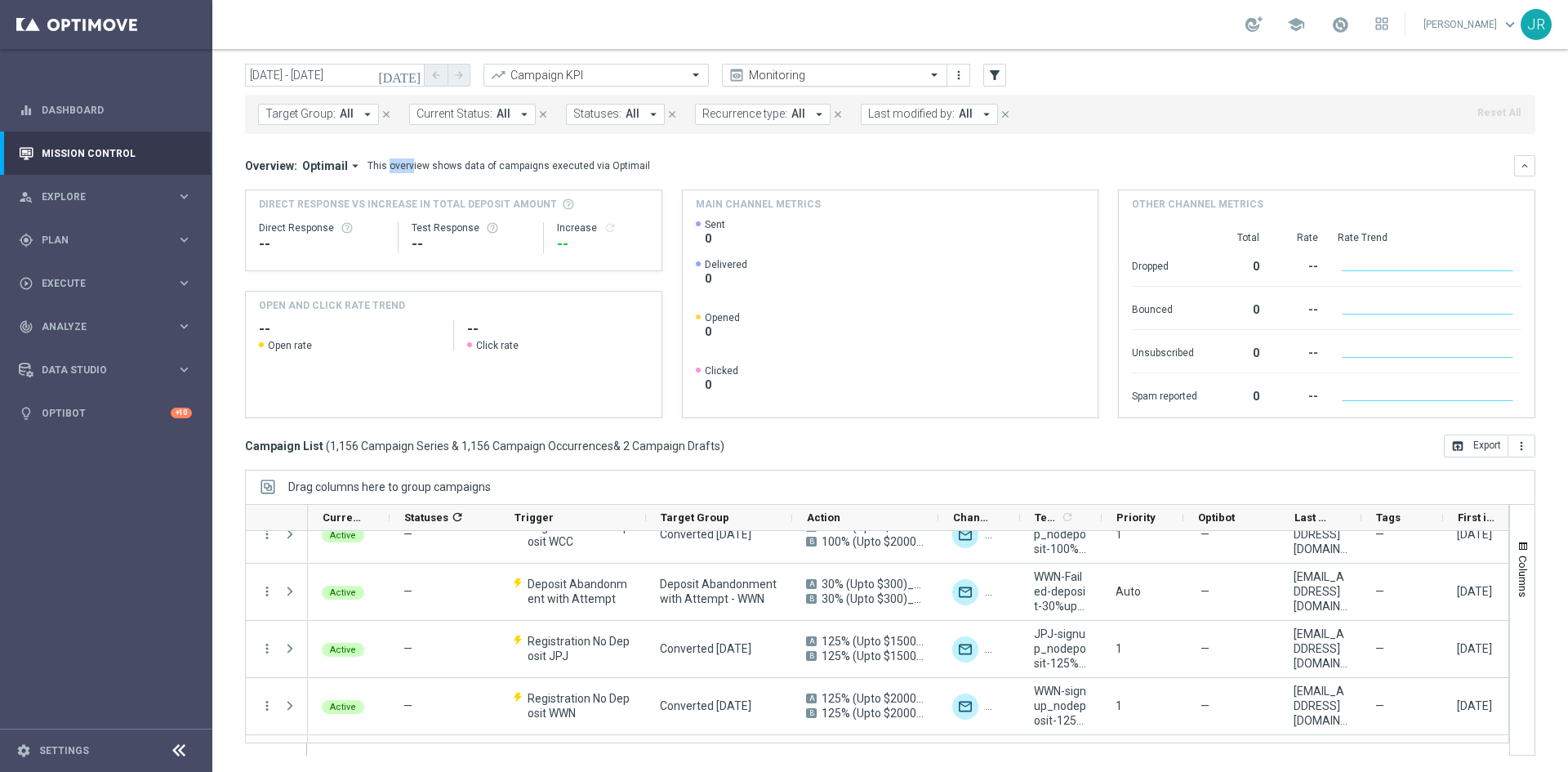
drag, startPoint x: 927, startPoint y: 74, endPoint x: 917, endPoint y: 84, distance: 14.1
click at [927, 74] on span at bounding box center [937, 74] width 21 height 14
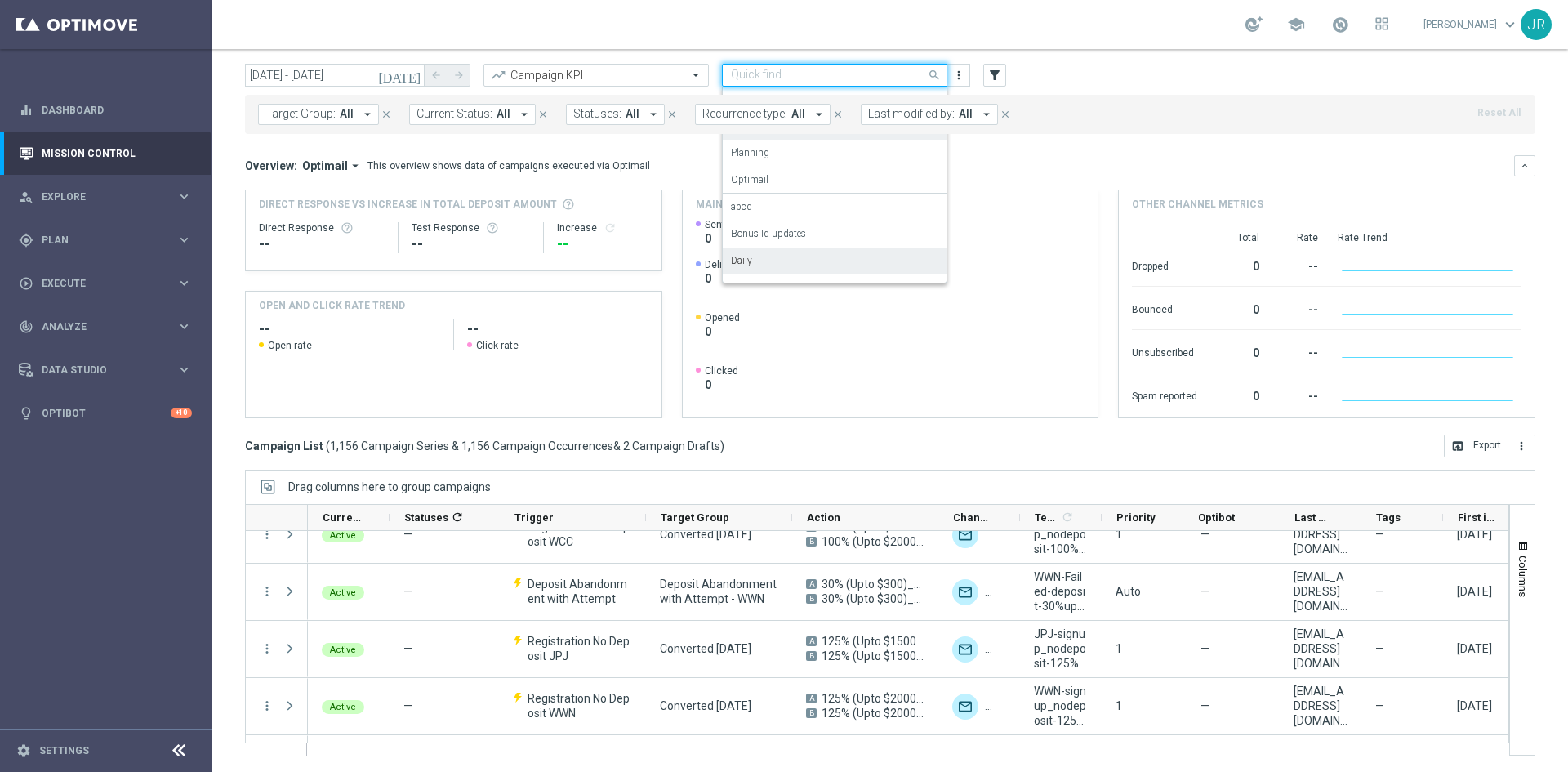
drag, startPoint x: 746, startPoint y: 257, endPoint x: 754, endPoint y: 279, distance: 23.4
click at [746, 258] on label "Daily" at bounding box center [741, 261] width 21 height 14
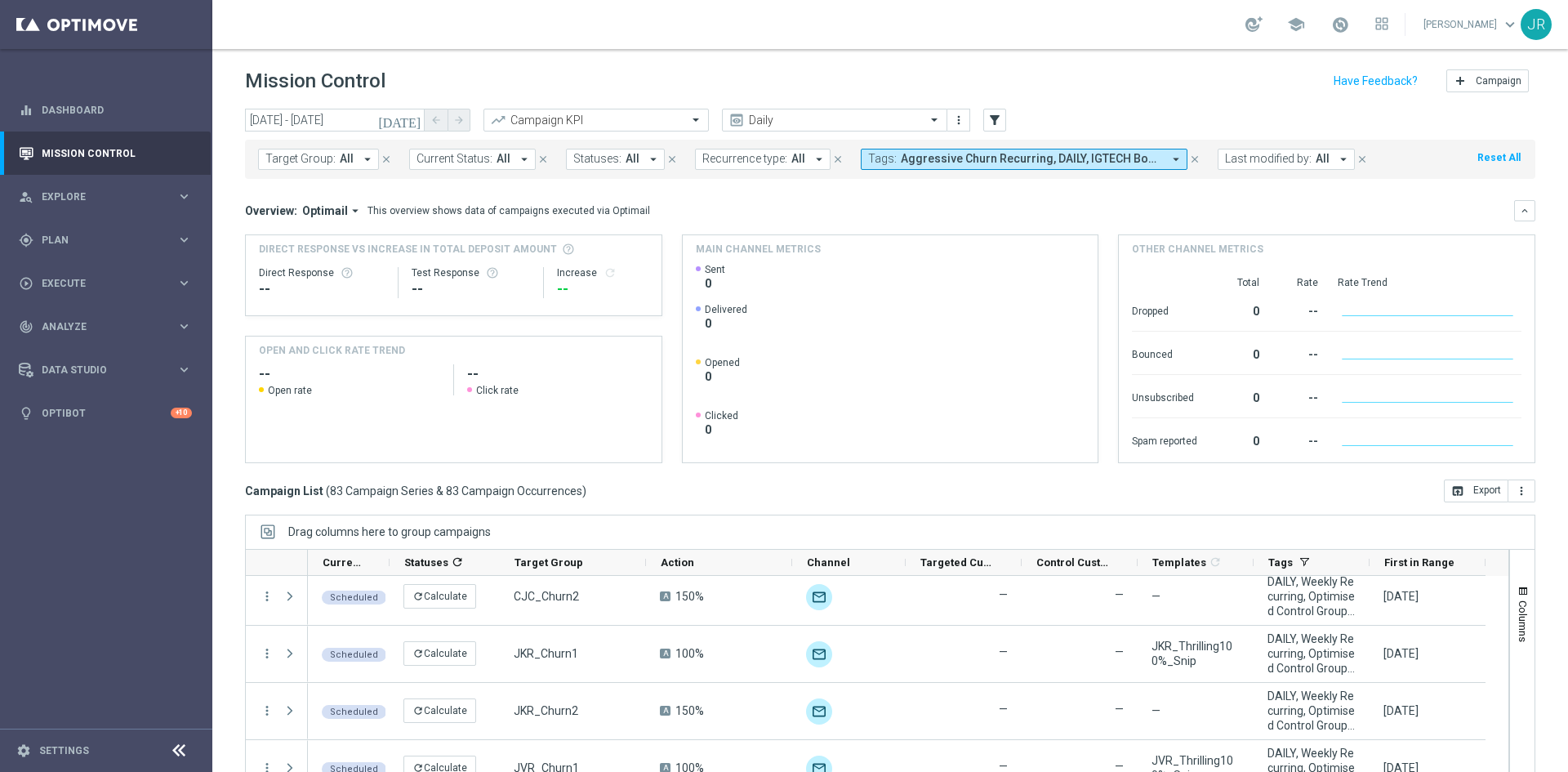
scroll to position [1022, 0]
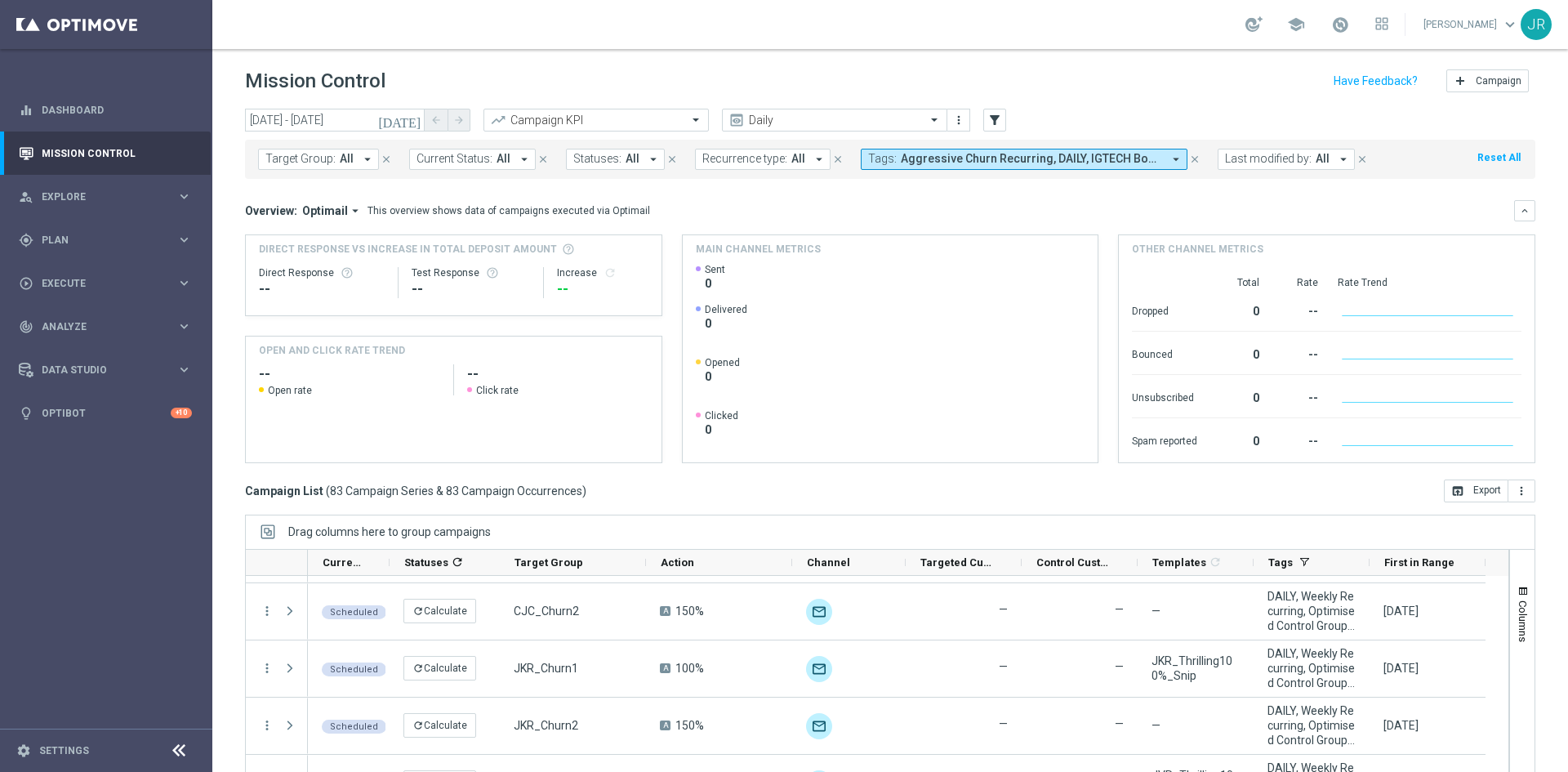
click at [405, 122] on button "today" at bounding box center [399, 121] width 49 height 25
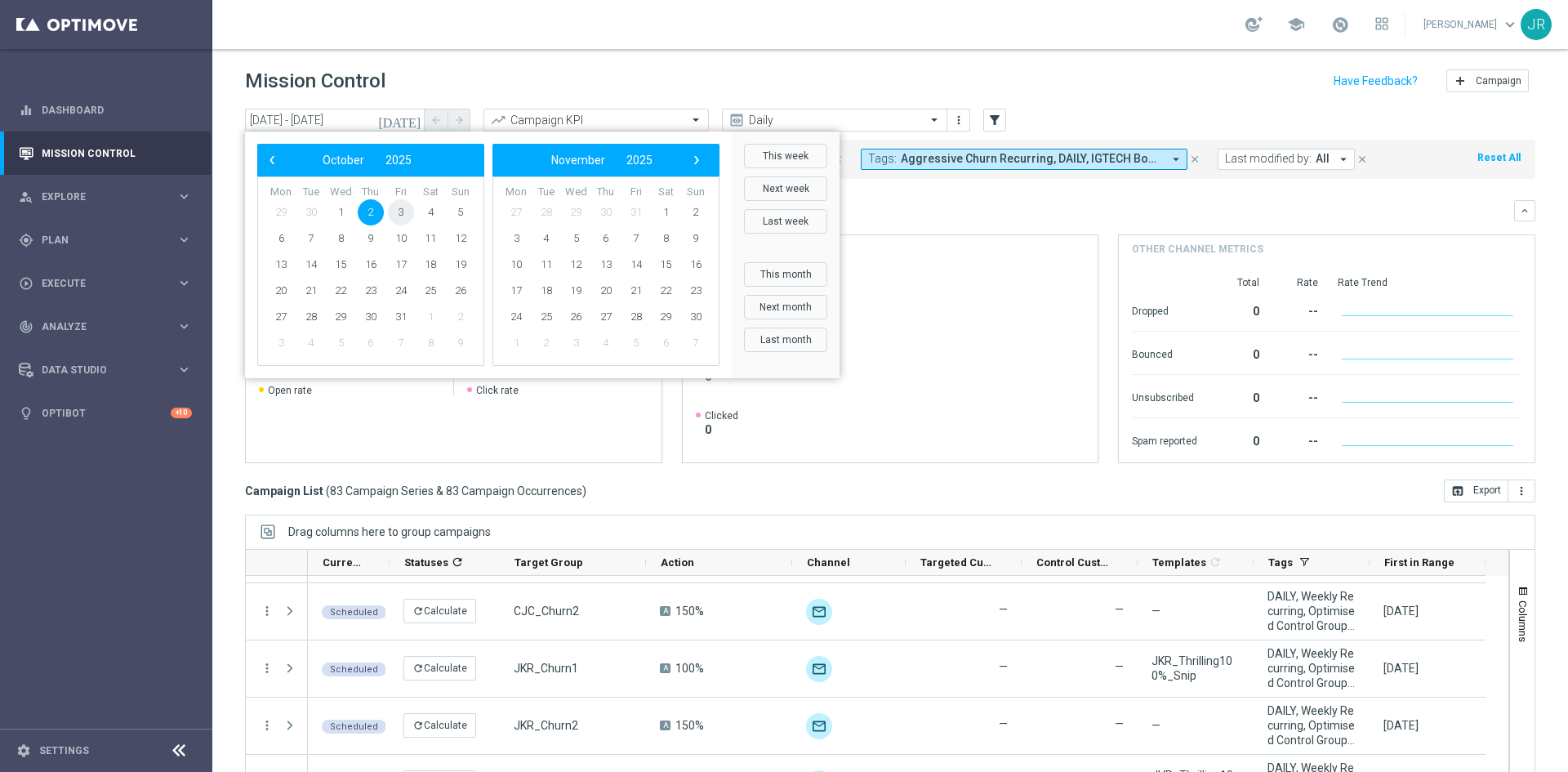
click at [399, 215] on span "3" at bounding box center [400, 212] width 27 height 27
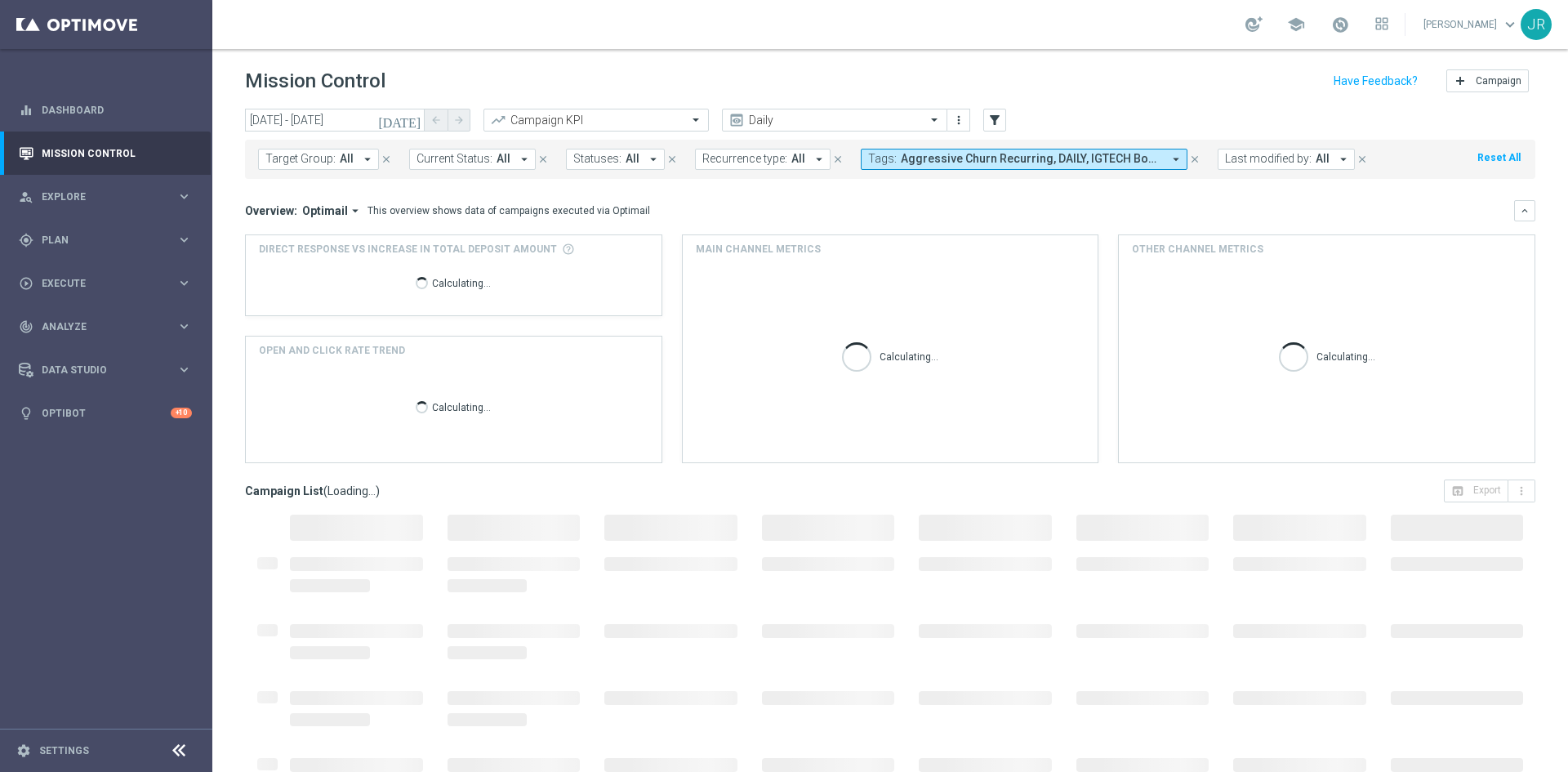
click at [1500, 216] on div "Overview: Optimail arrow_drop_down This overview shows data of campaigns execut…" at bounding box center [879, 211] width 1269 height 15
click at [1518, 215] on button "keyboard_arrow_down" at bounding box center [1524, 211] width 21 height 21
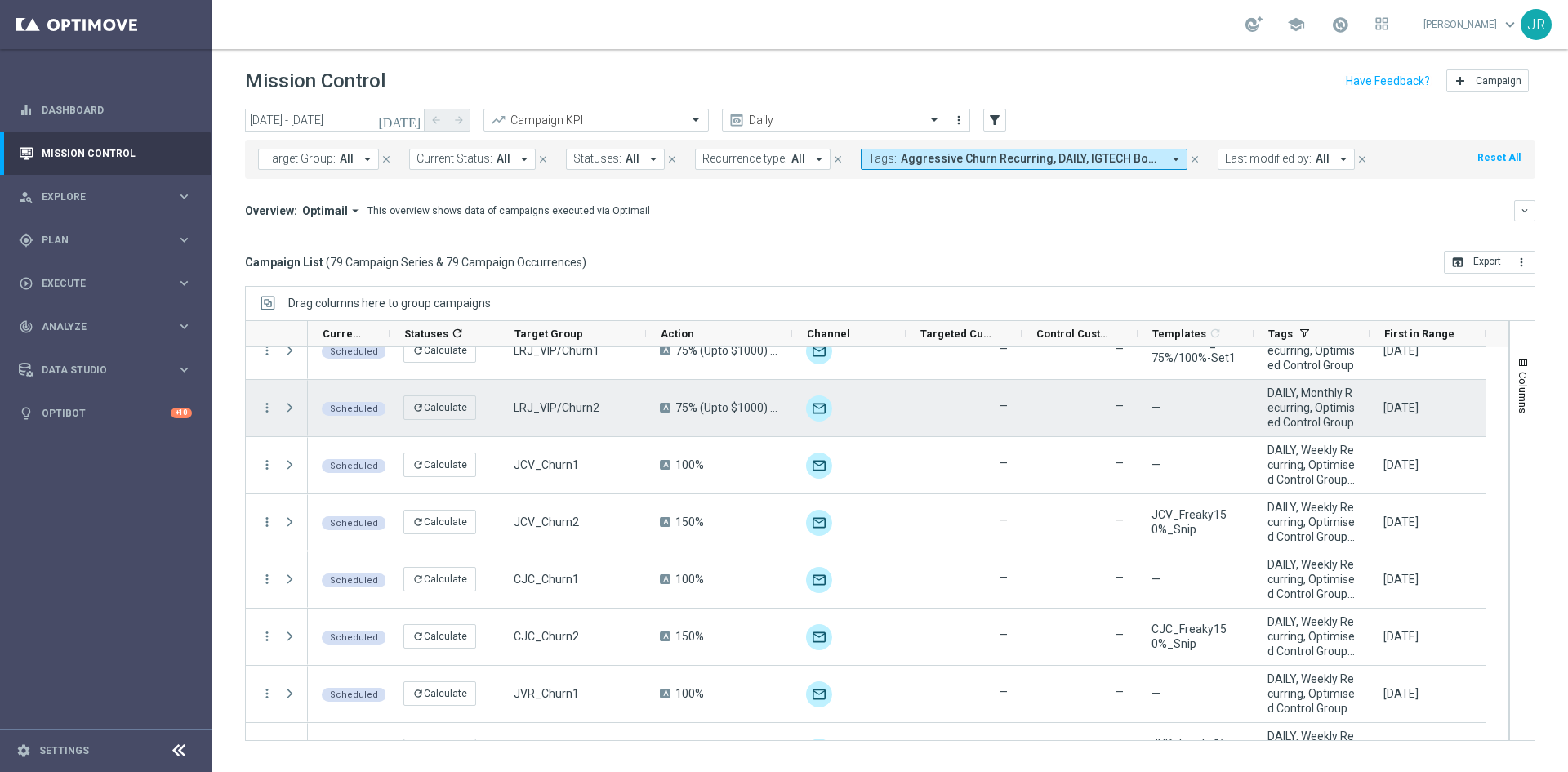
scroll to position [1062, 0]
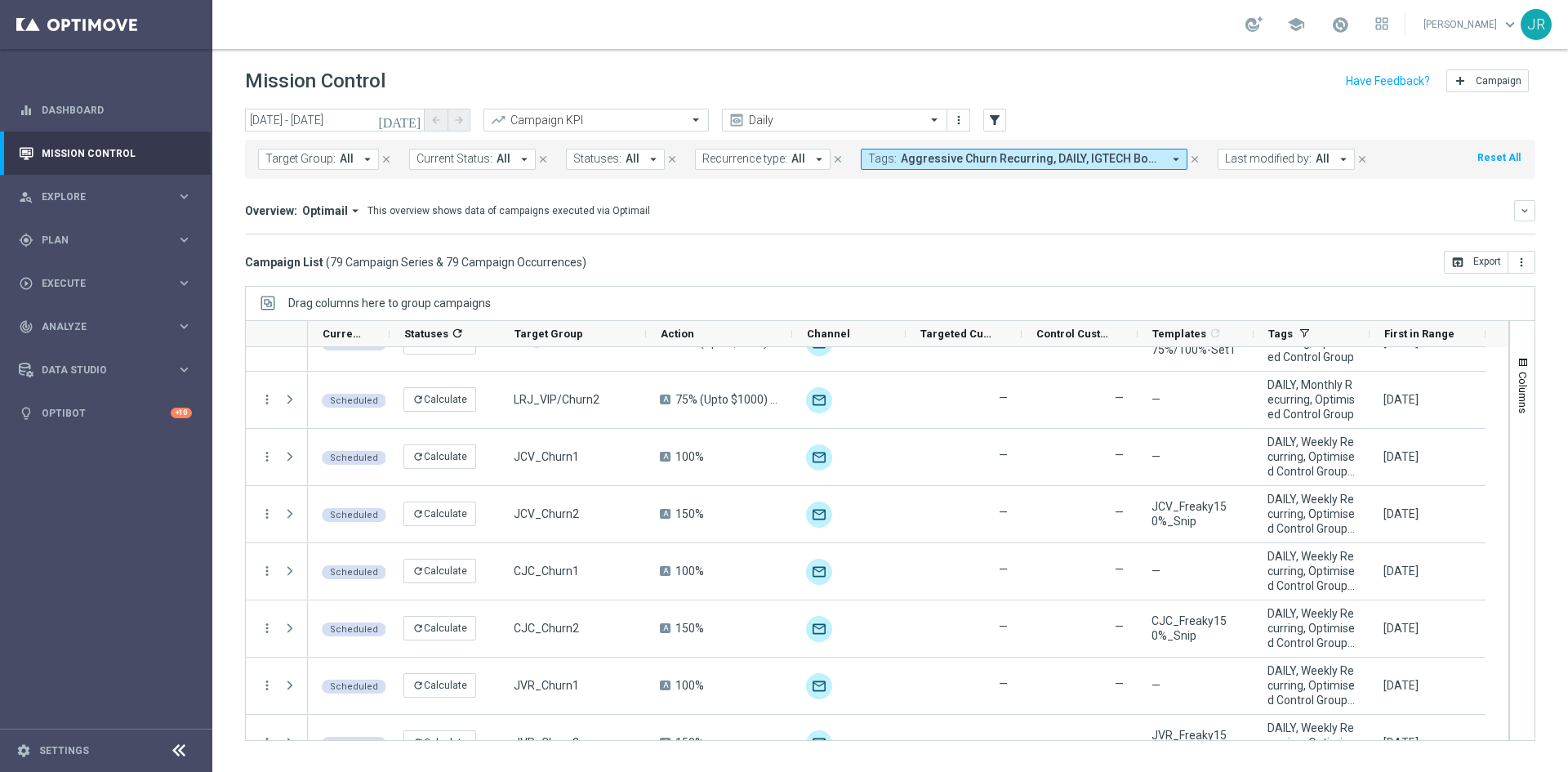
click at [412, 122] on icon "today" at bounding box center [400, 120] width 44 height 15
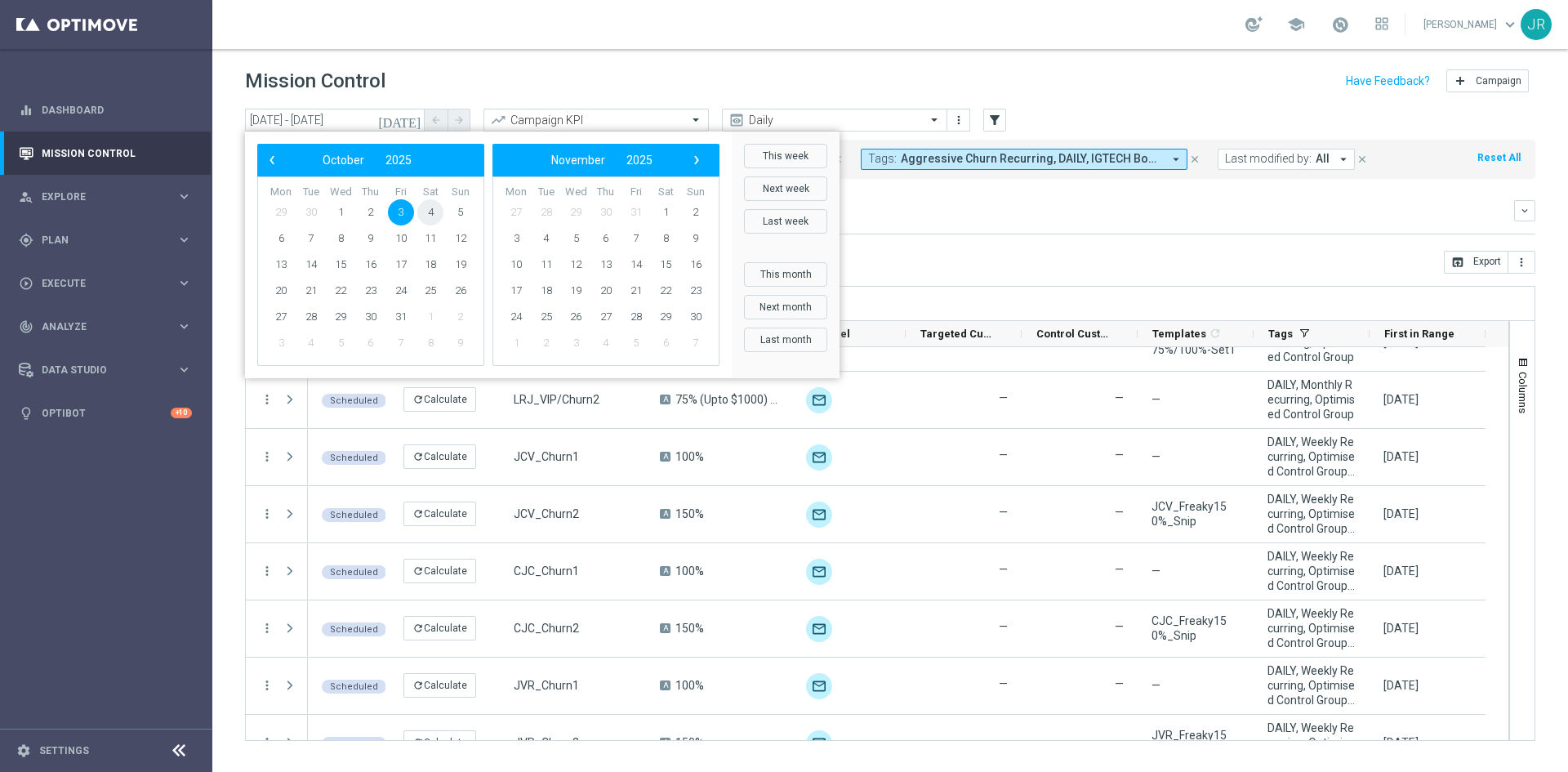
click at [438, 214] on span "4" at bounding box center [430, 212] width 27 height 27
type input "04 Oct 2025 - 04 Oct 2025"
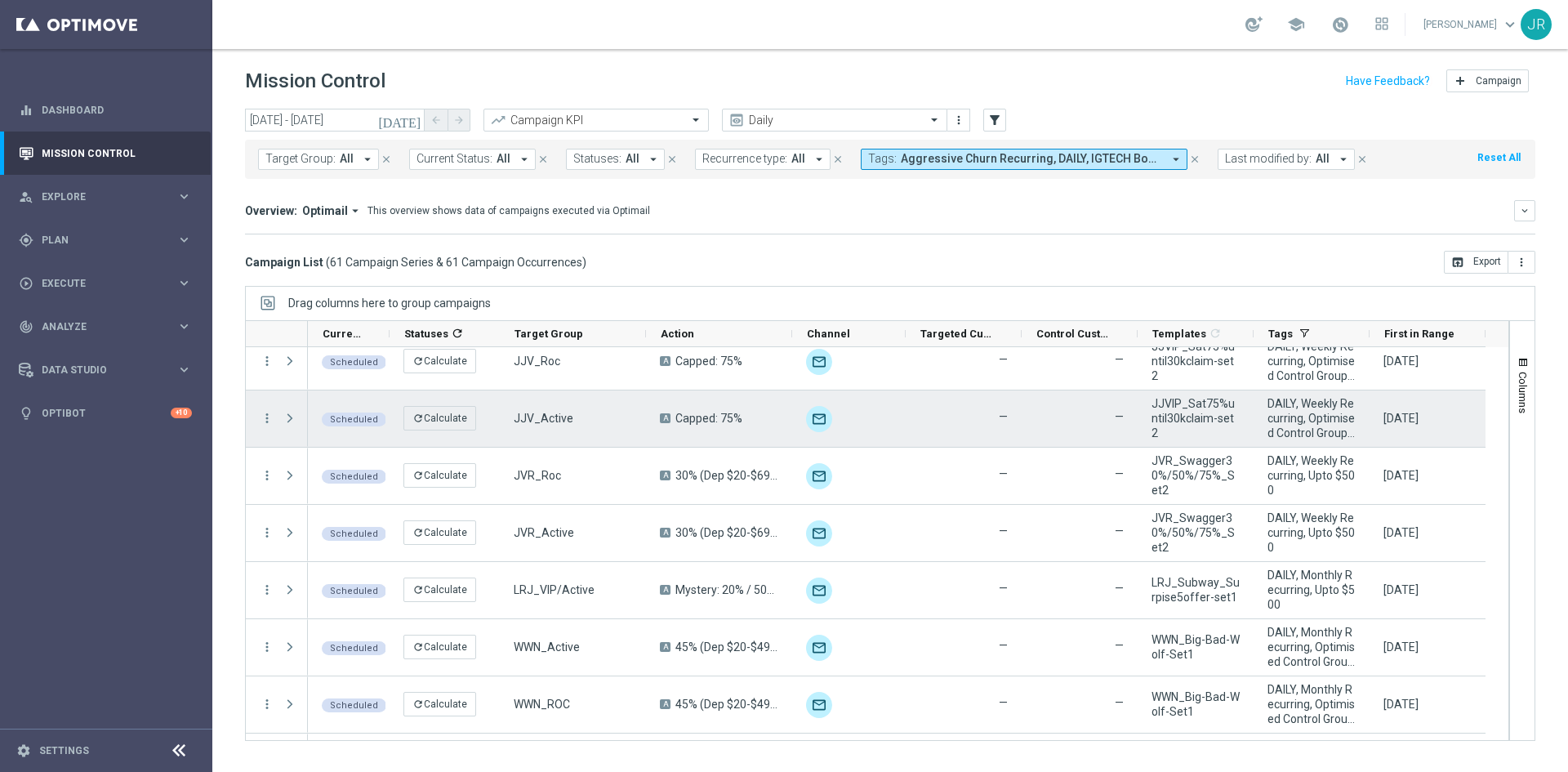
scroll to position [1307, 0]
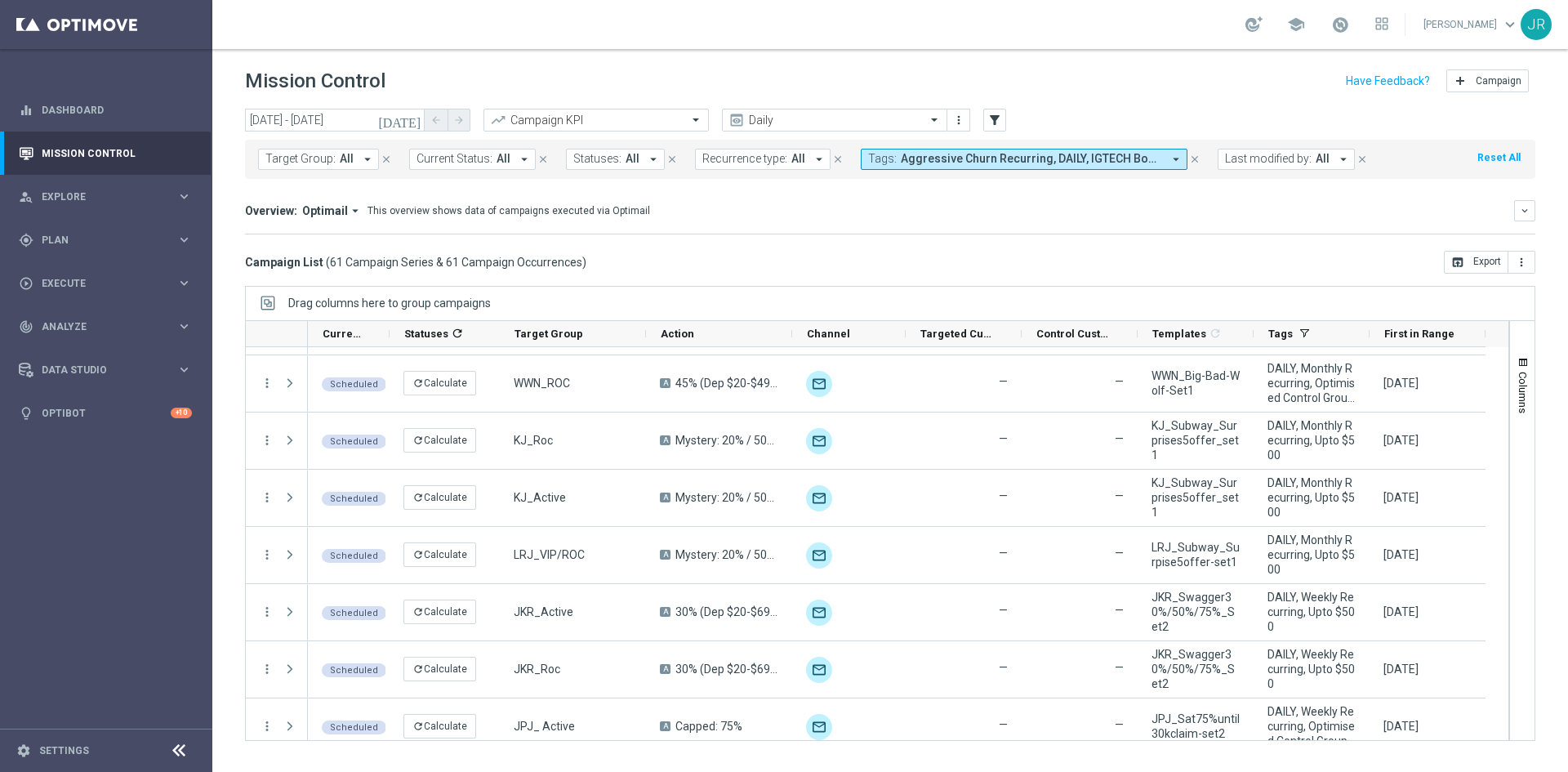
click at [414, 116] on icon "today" at bounding box center [400, 120] width 44 height 15
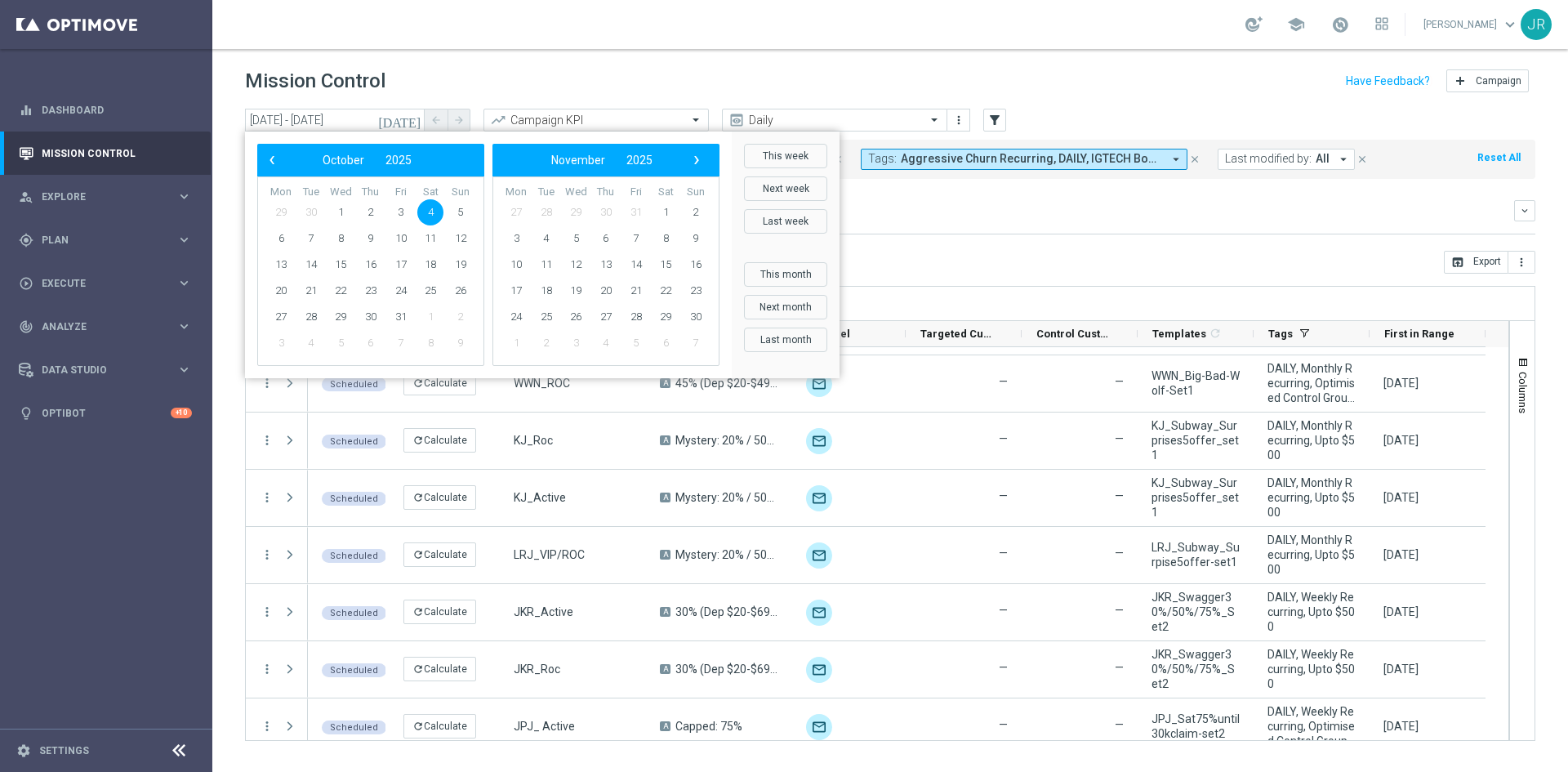
click at [1049, 234] on div "Direct Response VS Increase In Total Deposit Amount Direct Response -- Test Res…" at bounding box center [890, 234] width 1290 height 1
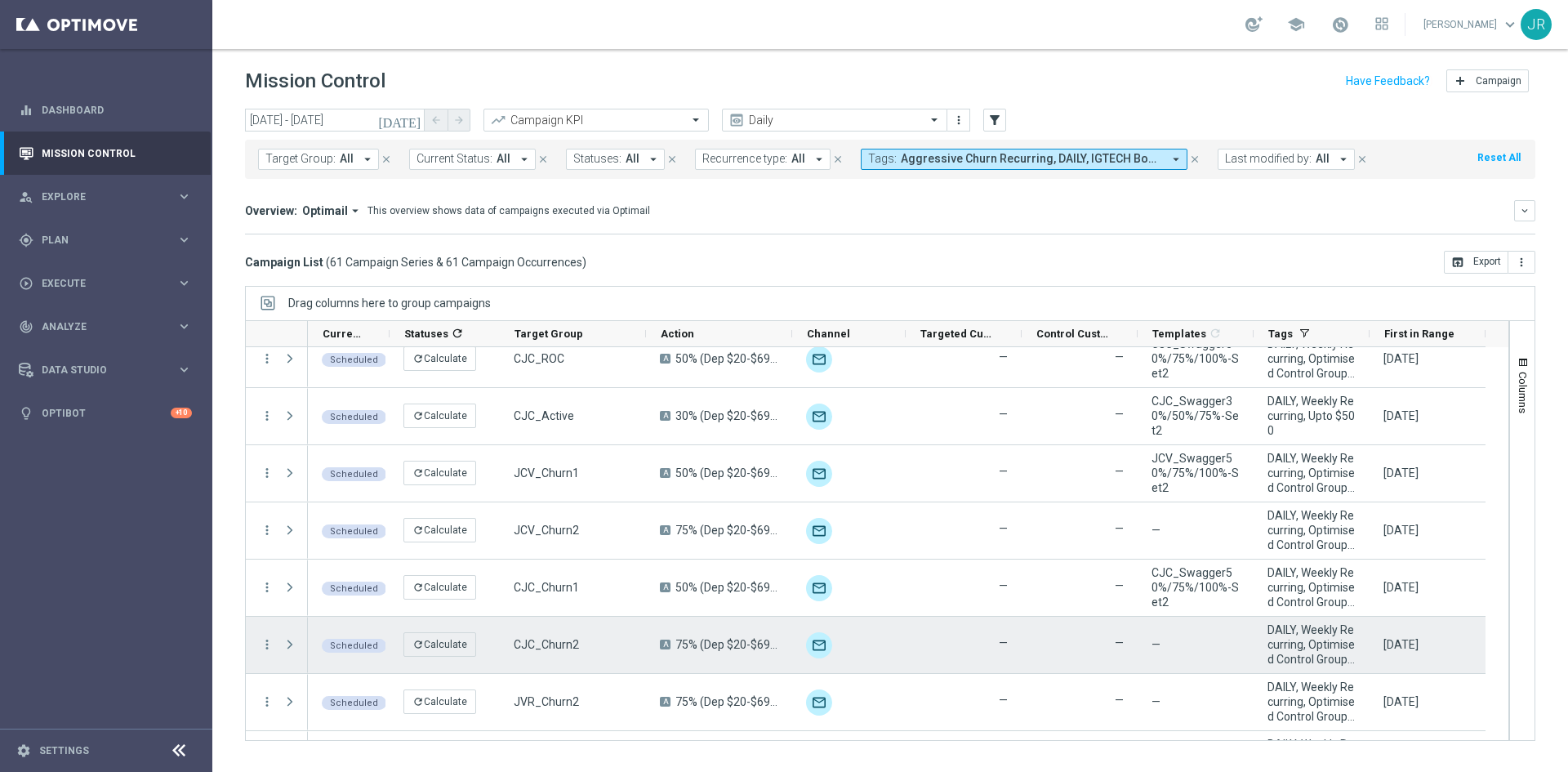
scroll to position [0, 0]
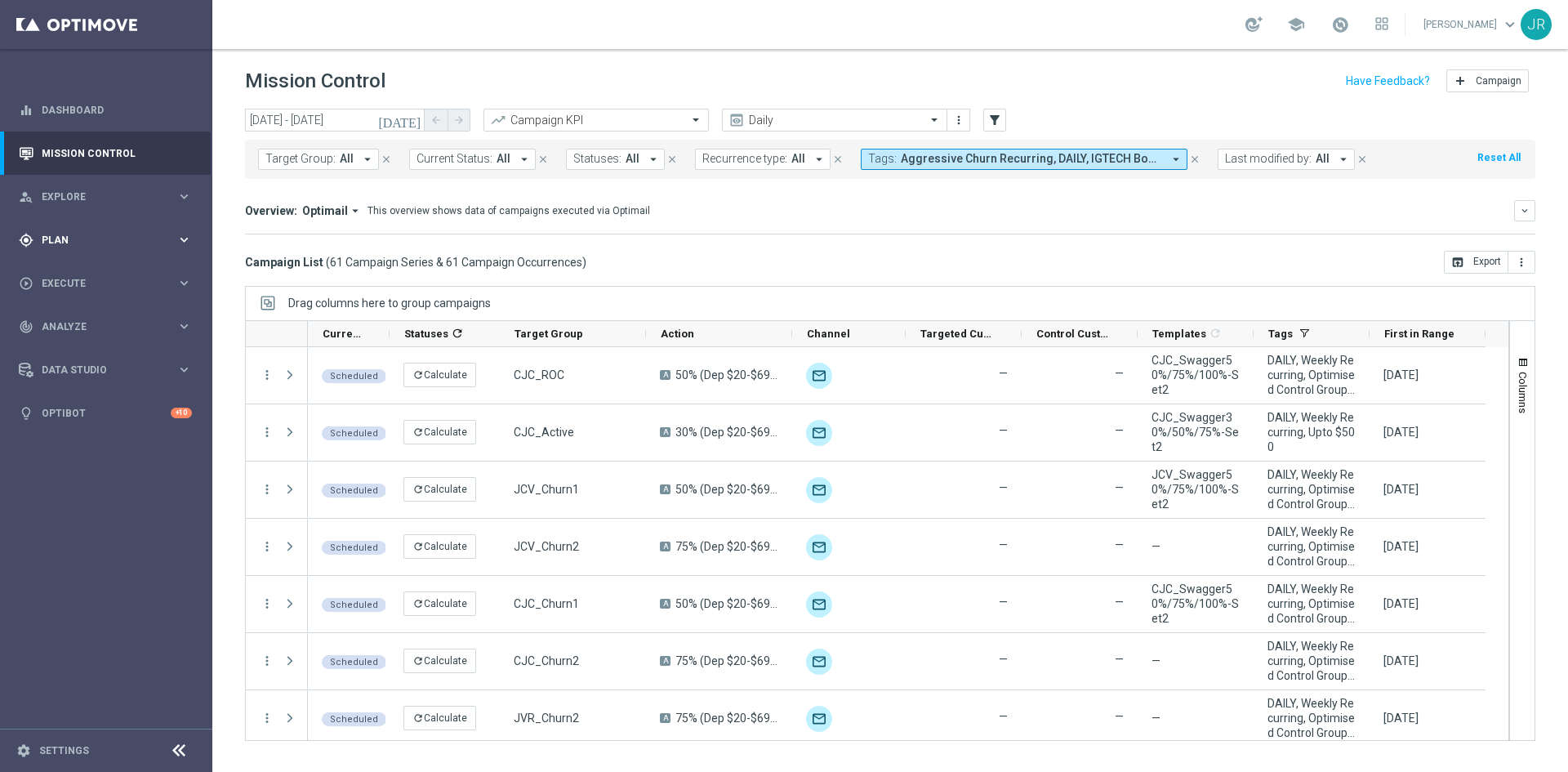
click at [61, 246] on div "gps_fixed Plan" at bounding box center [98, 240] width 157 height 15
drag, startPoint x: 73, startPoint y: 339, endPoint x: 90, endPoint y: 346, distance: 18.4
click at [73, 341] on div "Optimail" at bounding box center [130, 347] width 160 height 25
click at [78, 348] on link "Optimail" at bounding box center [109, 347] width 119 height 13
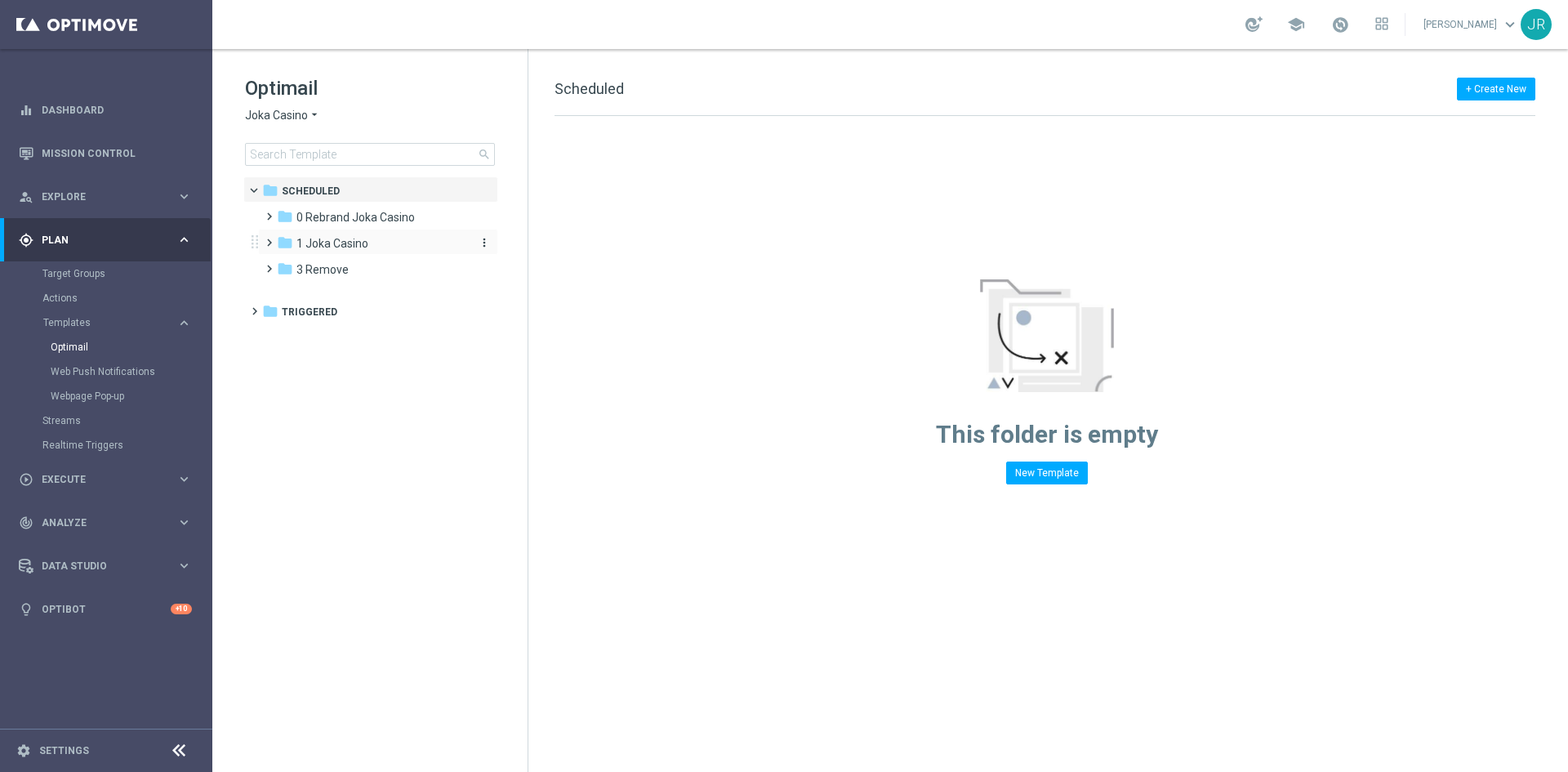
click at [333, 244] on span "1 Joka Casino" at bounding box center [333, 243] width 72 height 15
click at [351, 272] on div "folder 1- Daily" at bounding box center [380, 270] width 174 height 19
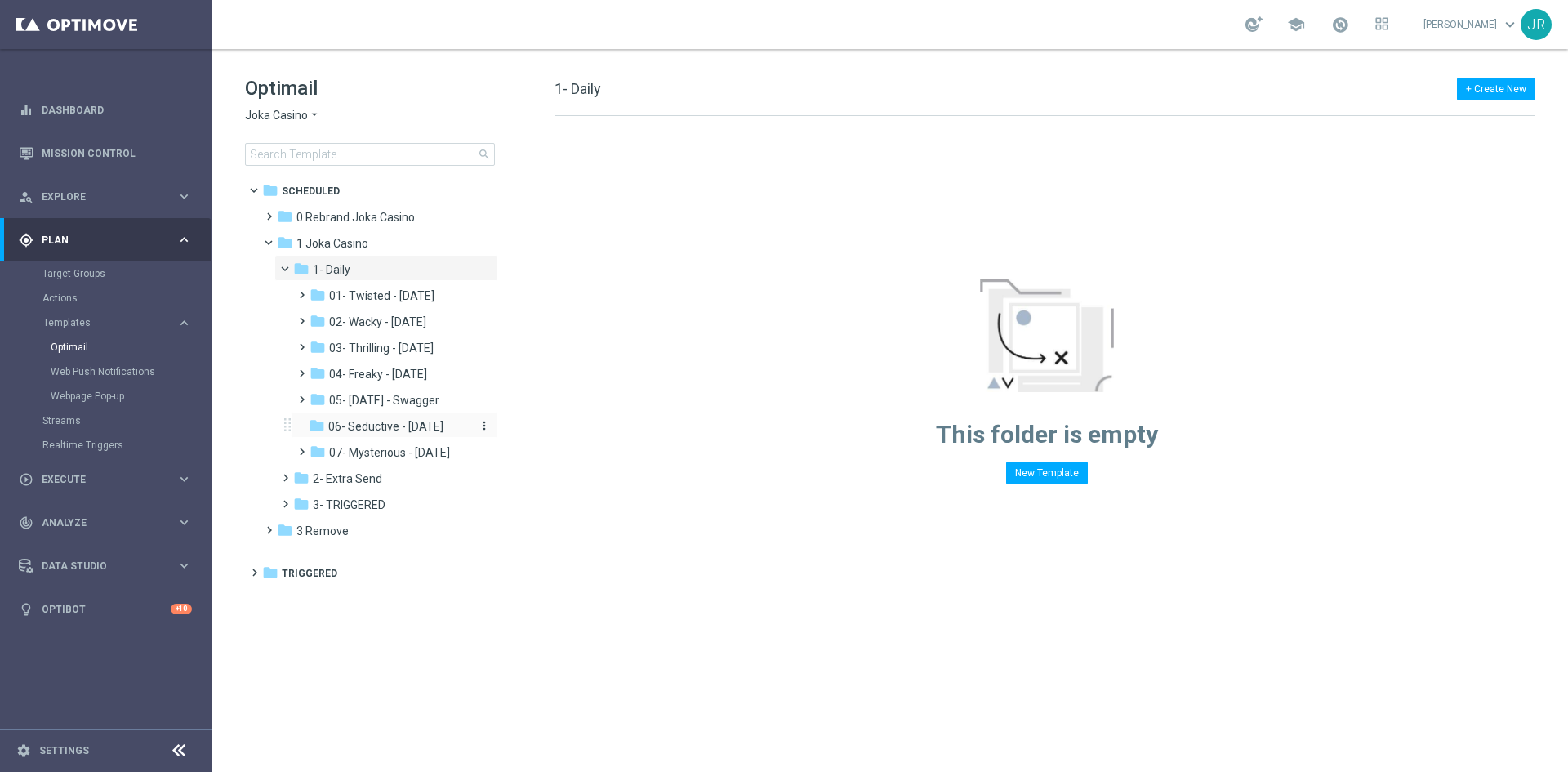
click at [420, 428] on span "06- Seductive - Sunday" at bounding box center [386, 426] width 115 height 15
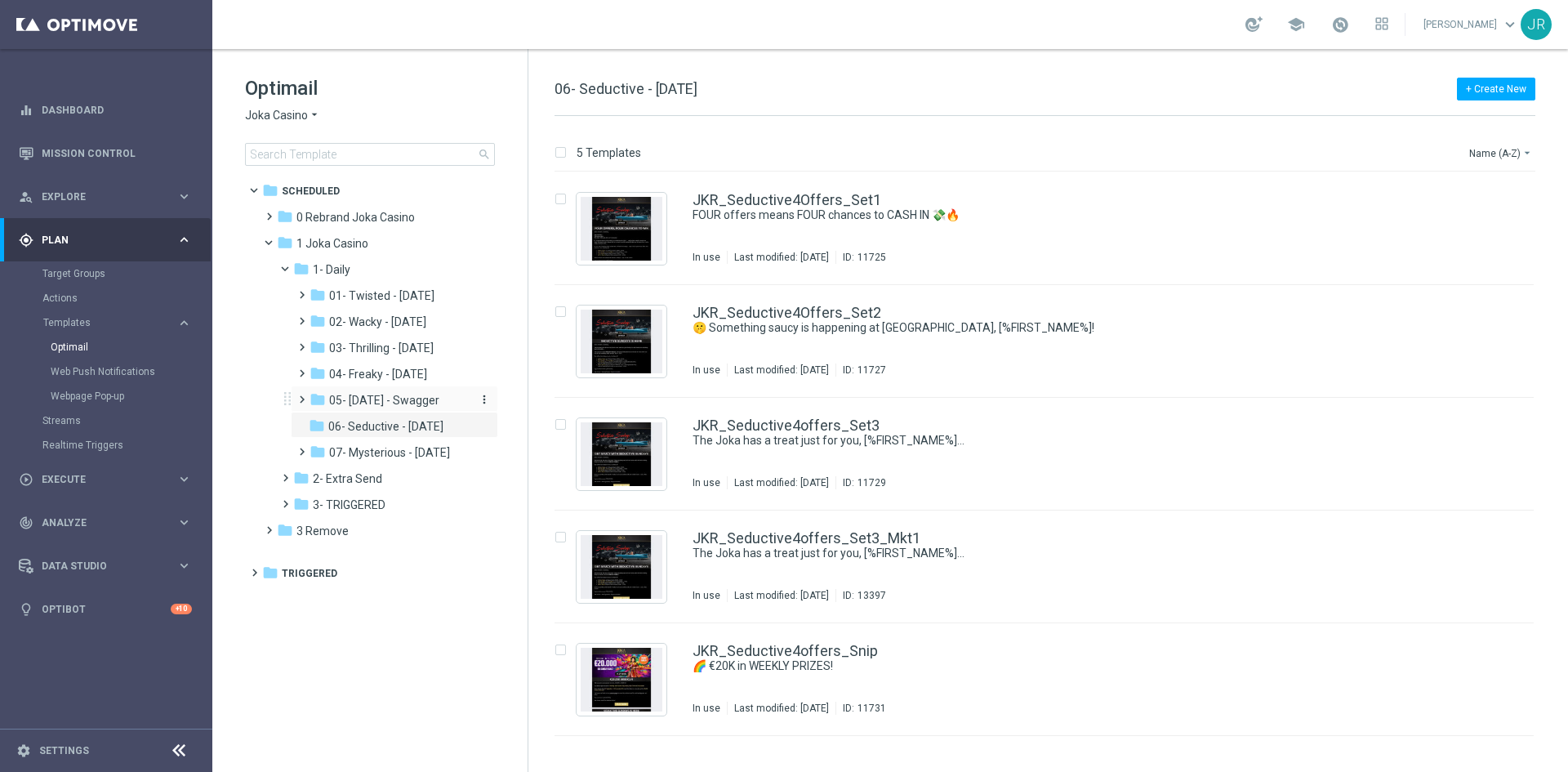
click at [375, 407] on span "05- Saturday - Swagger" at bounding box center [384, 400] width 110 height 15
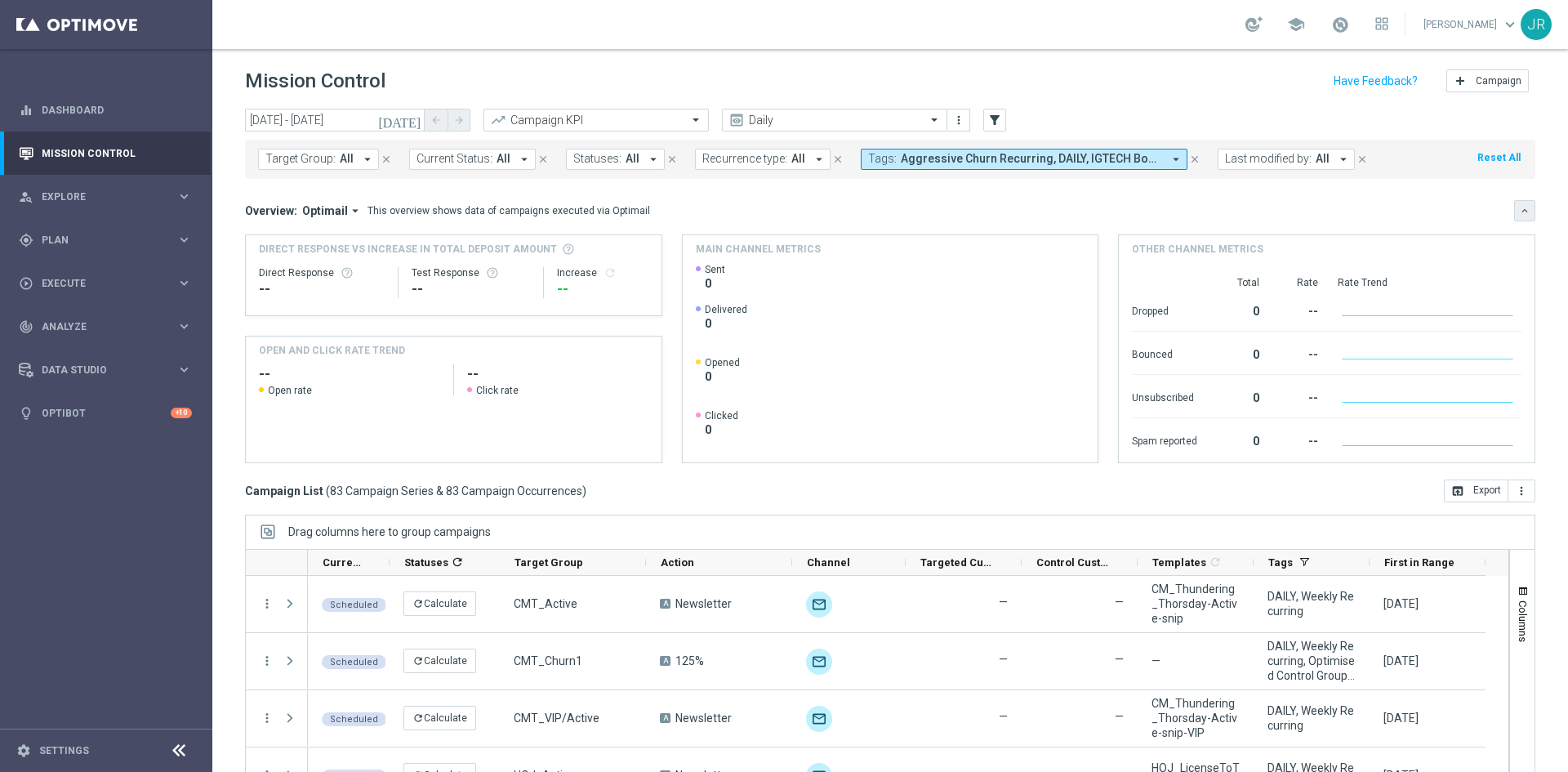
click at [1514, 205] on button "keyboard_arrow_down" at bounding box center [1524, 211] width 21 height 21
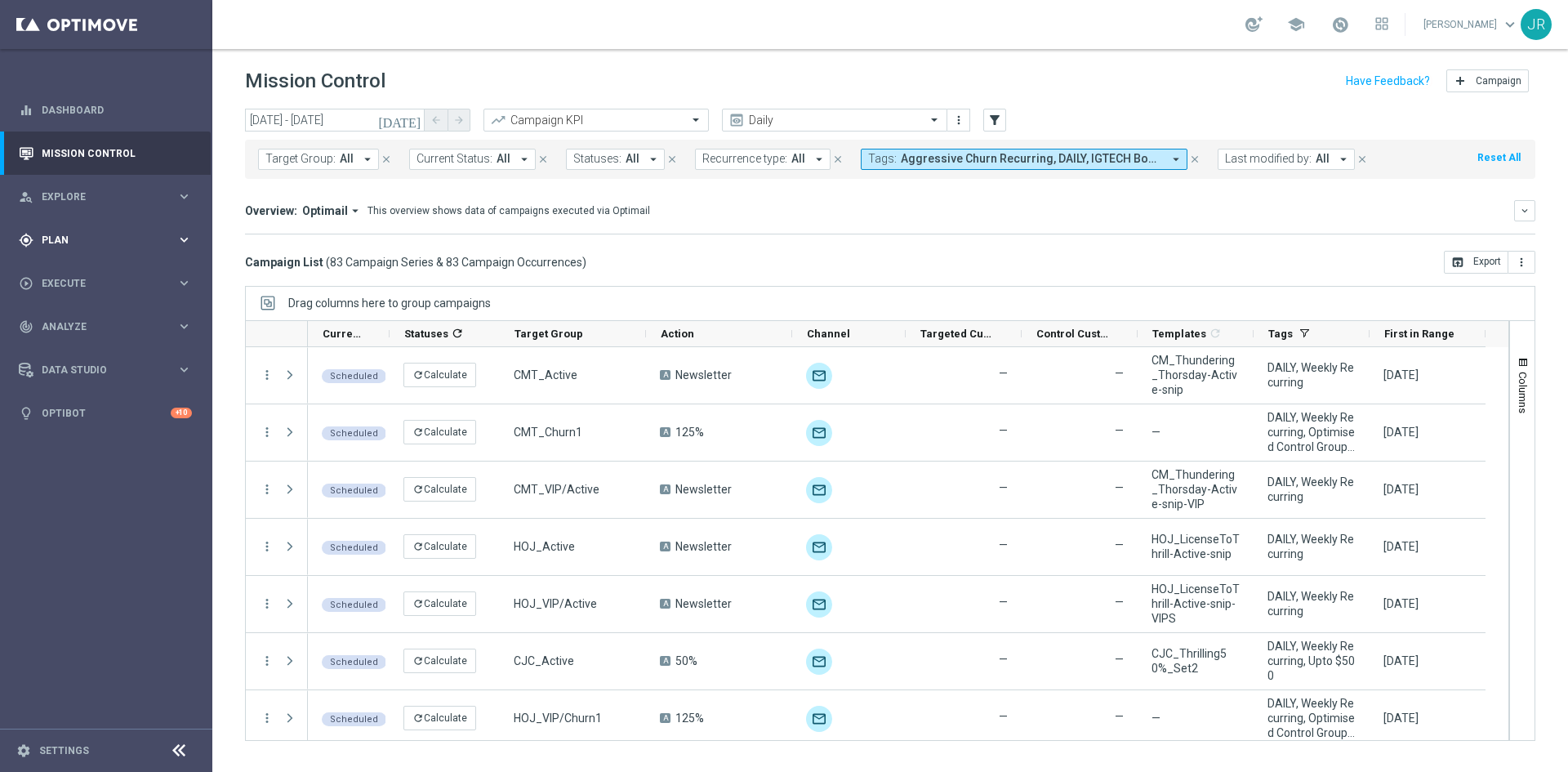
click at [69, 236] on span "Plan" at bounding box center [109, 240] width 135 height 9
click at [74, 318] on span "Templates" at bounding box center [102, 322] width 117 height 9
click at [74, 350] on link "Optimail" at bounding box center [109, 347] width 119 height 13
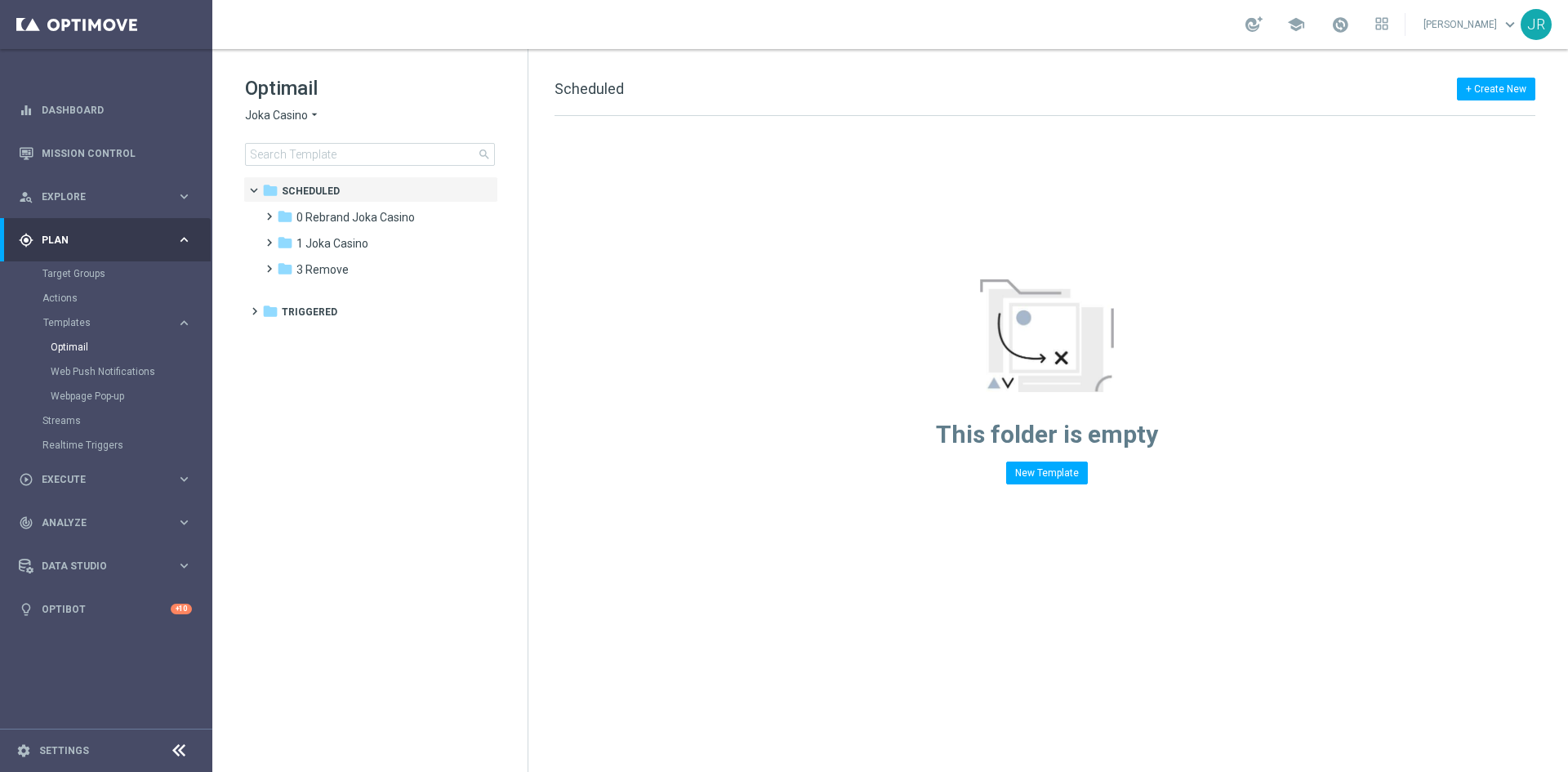
click at [259, 120] on span "Joka Casino" at bounding box center [276, 116] width 63 height 15
click at [0, 0] on span "Joka Casino" at bounding box center [0, 0] width 0 height 0
